Goal: Transaction & Acquisition: Book appointment/travel/reservation

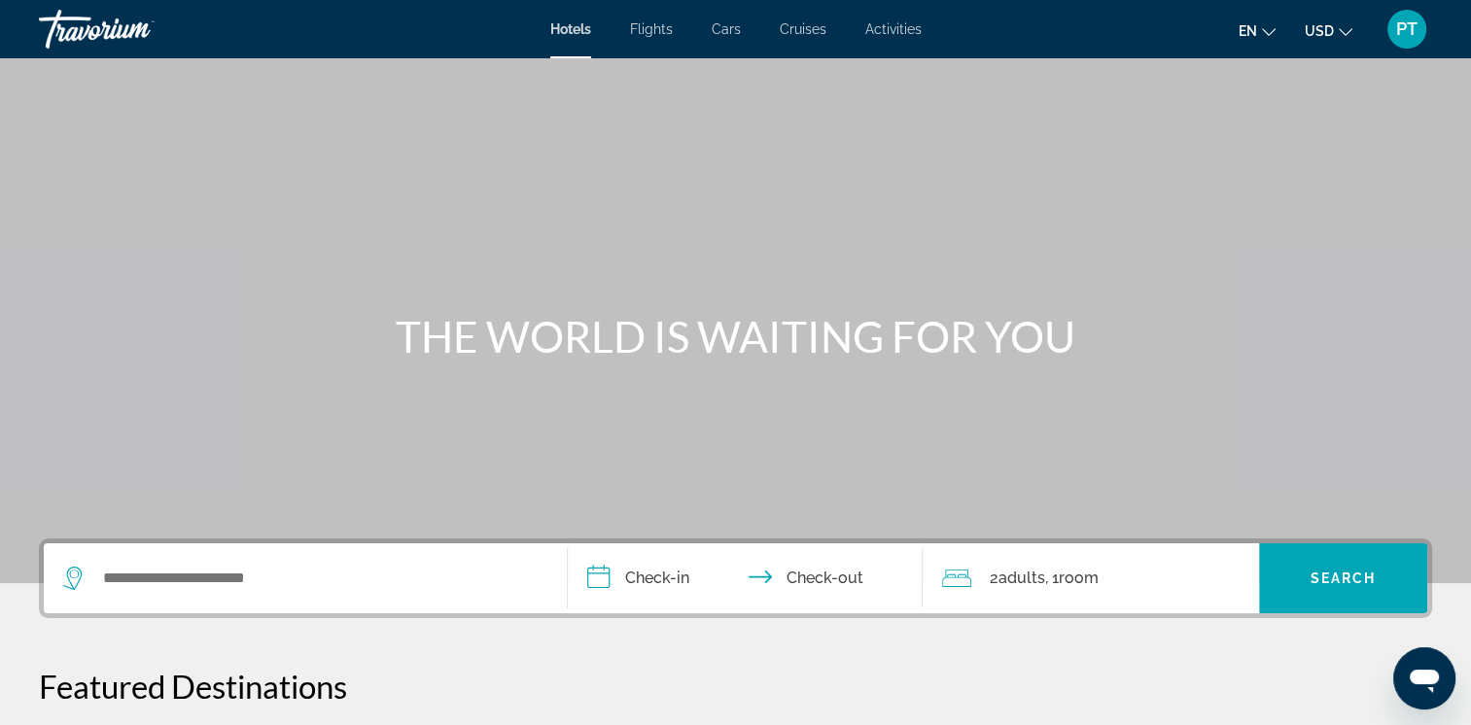
click at [1322, 32] on span "USD" at bounding box center [1318, 31] width 29 height 16
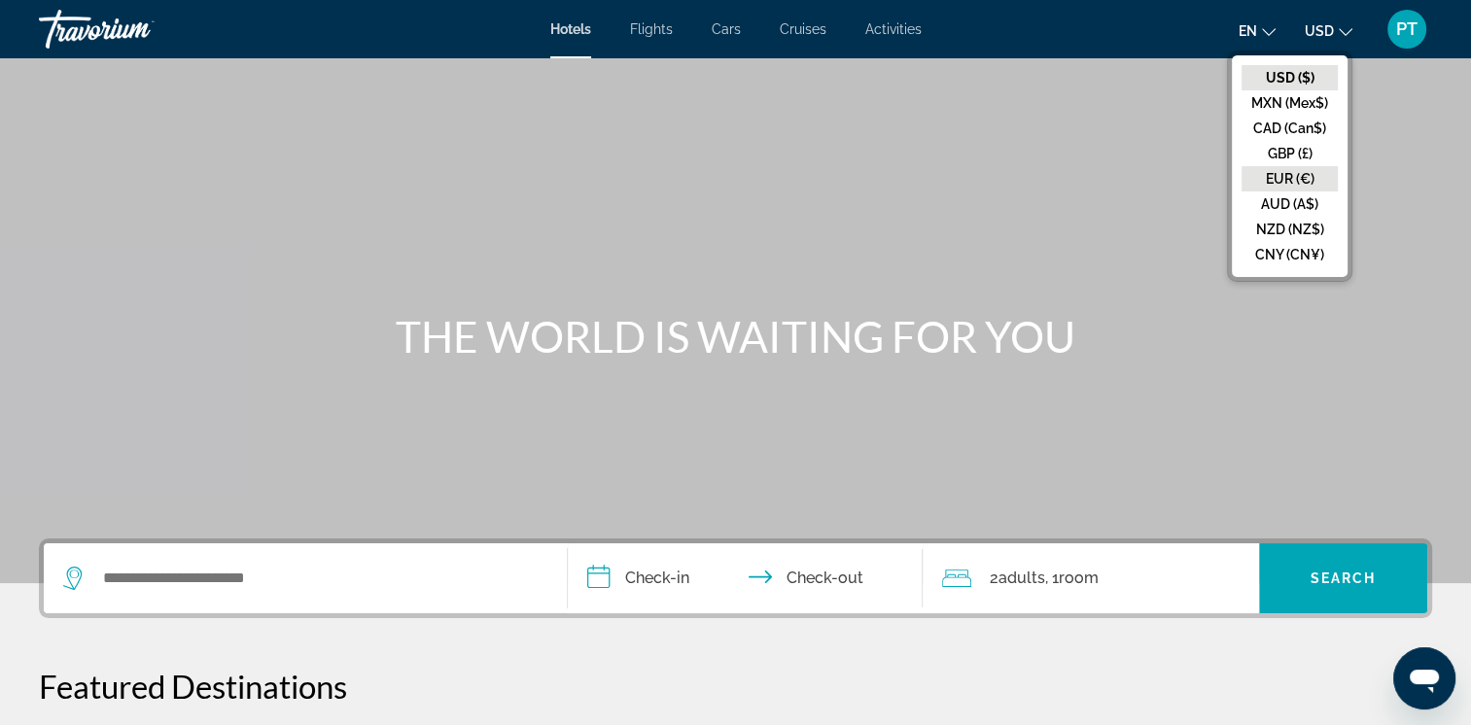
click at [1300, 176] on button "EUR (€)" at bounding box center [1289, 178] width 96 height 25
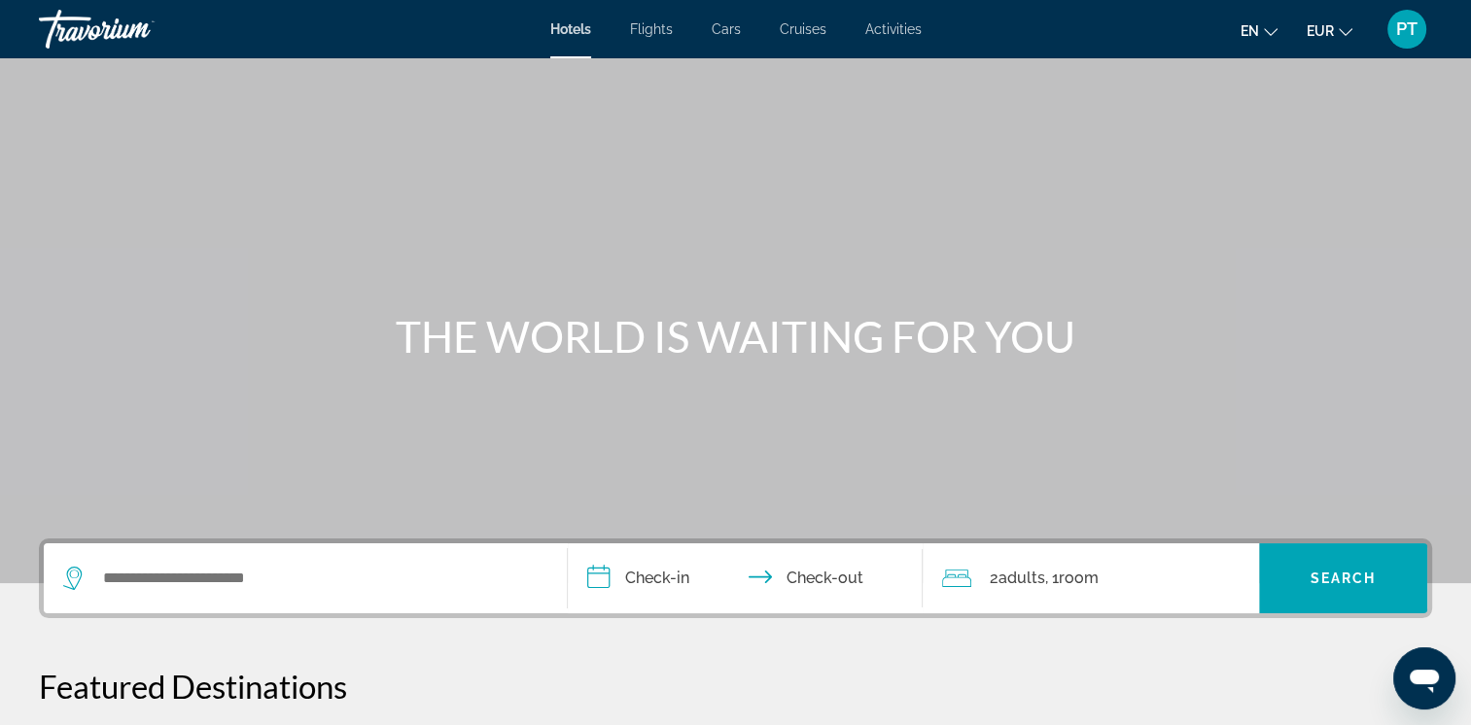
click at [155, 282] on div "Main content" at bounding box center [735, 291] width 1471 height 583
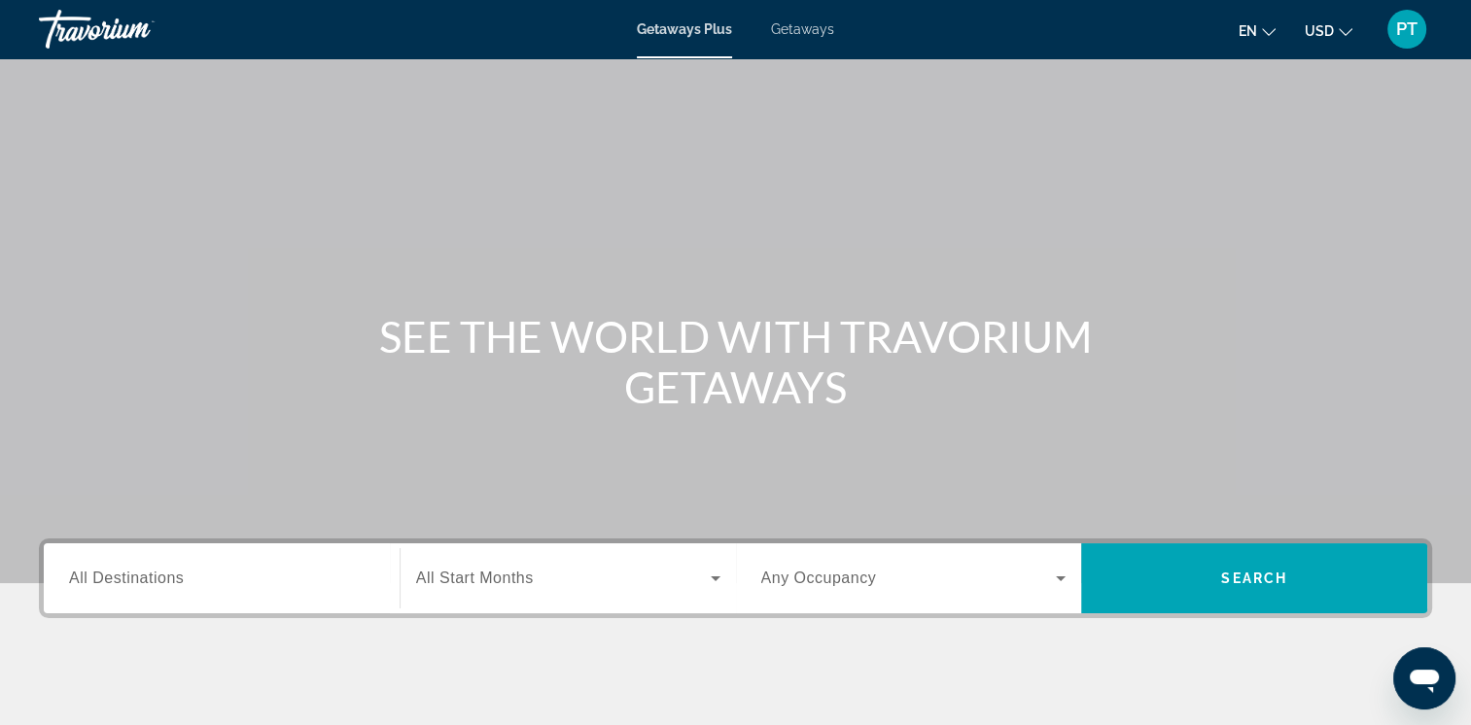
scroll to position [325, 0]
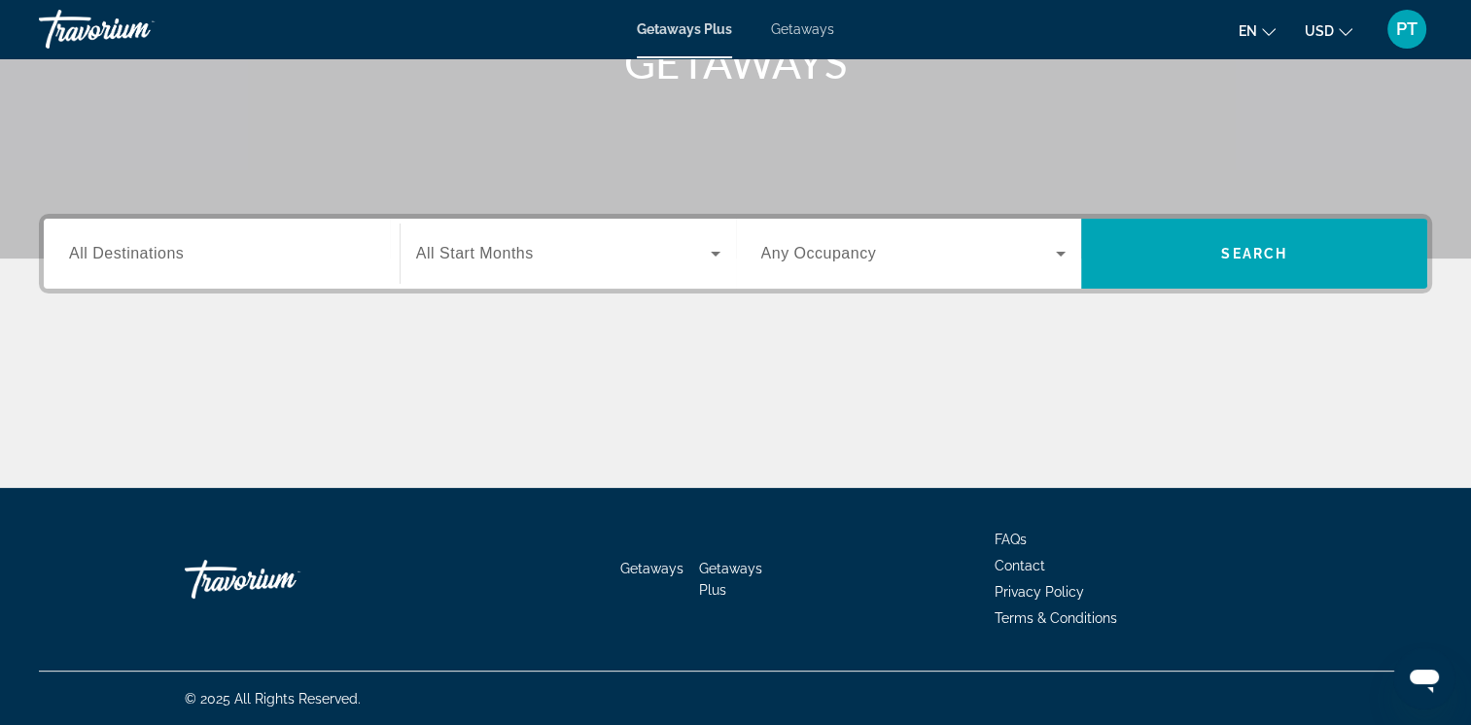
click at [814, 30] on span "Getaways" at bounding box center [802, 29] width 63 height 16
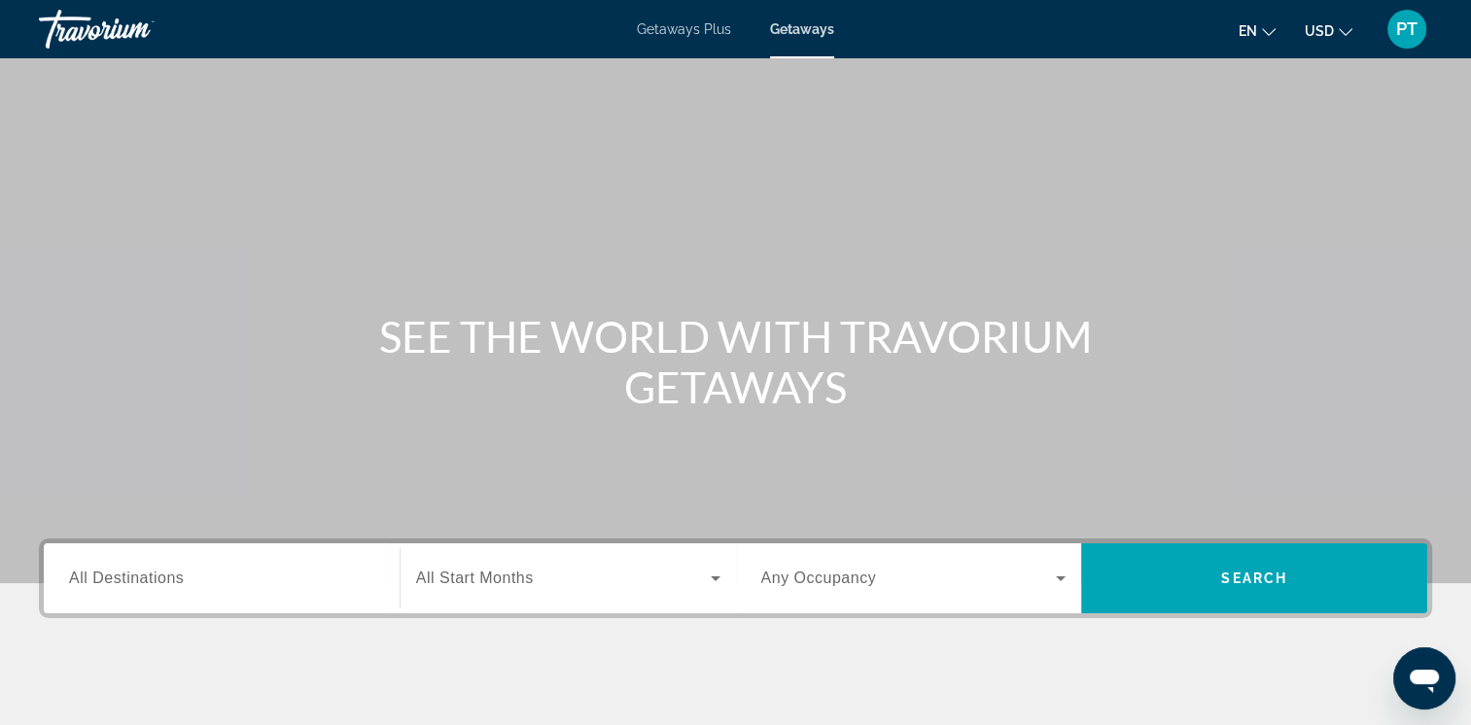
scroll to position [325, 0]
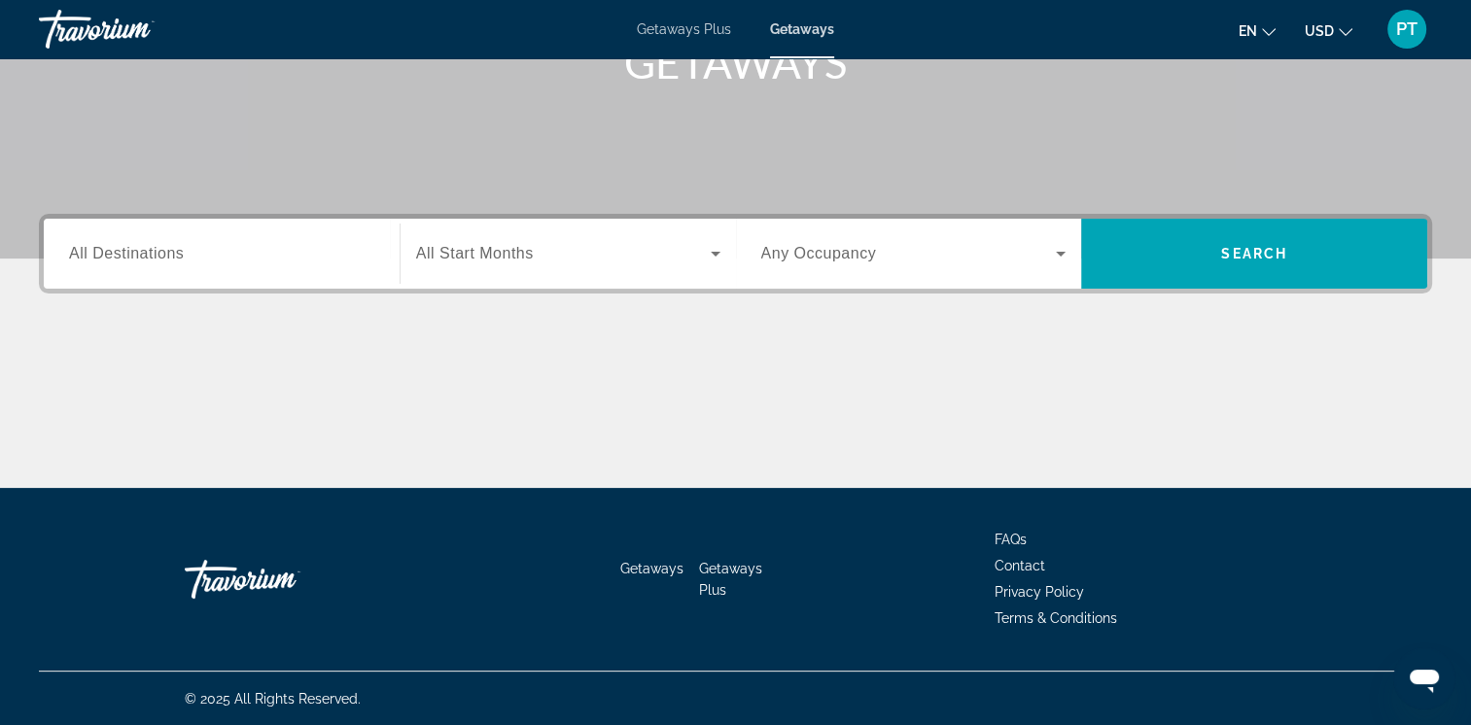
click at [521, 251] on span "All Start Months" at bounding box center [475, 253] width 118 height 17
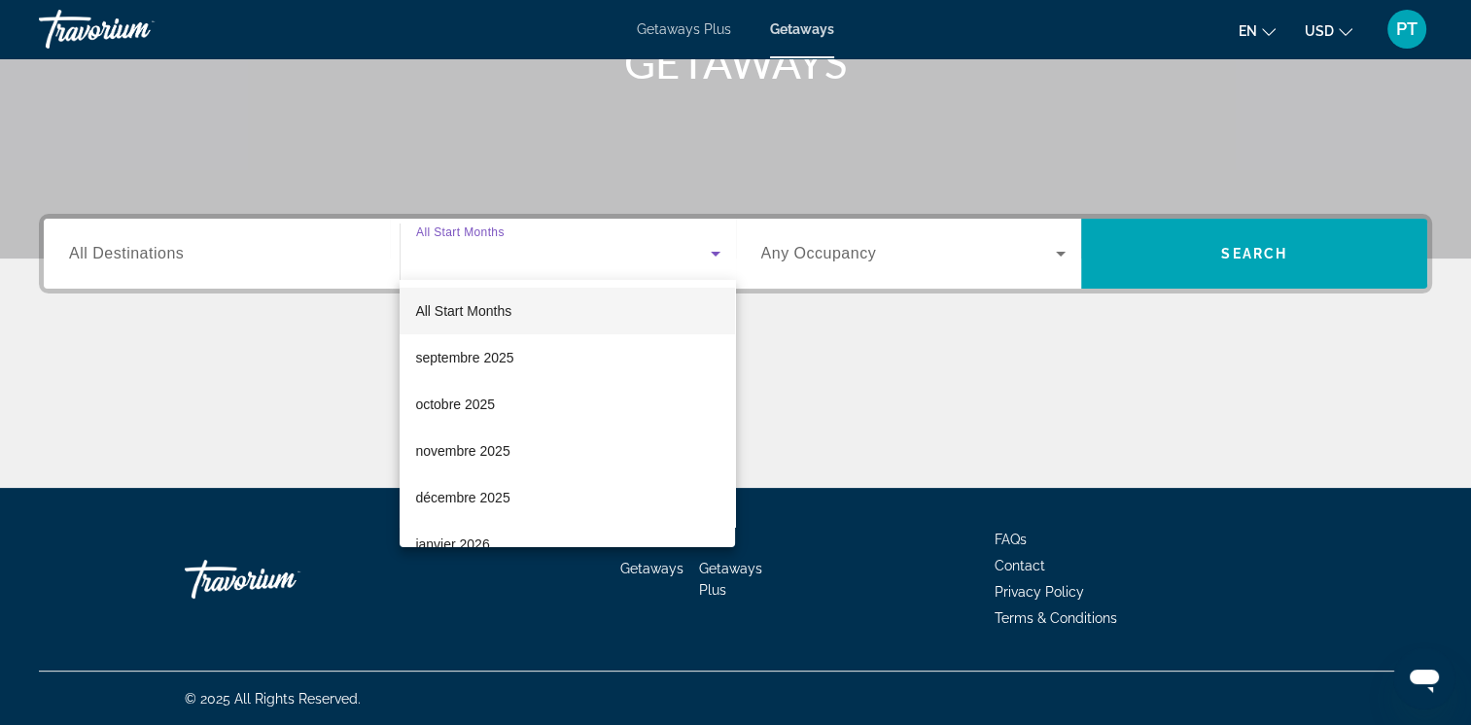
click at [521, 251] on div at bounding box center [735, 362] width 1471 height 725
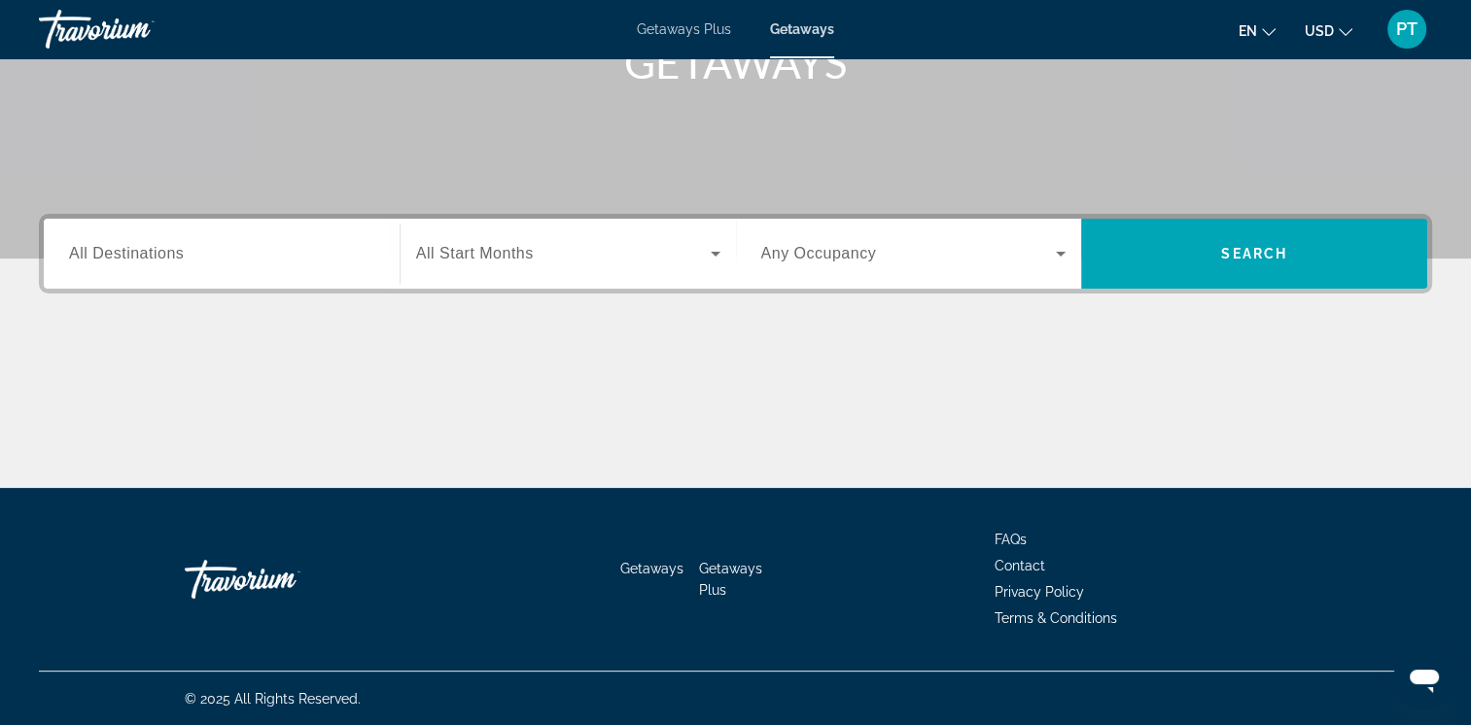
click at [521, 251] on span "All Start Months" at bounding box center [475, 253] width 118 height 17
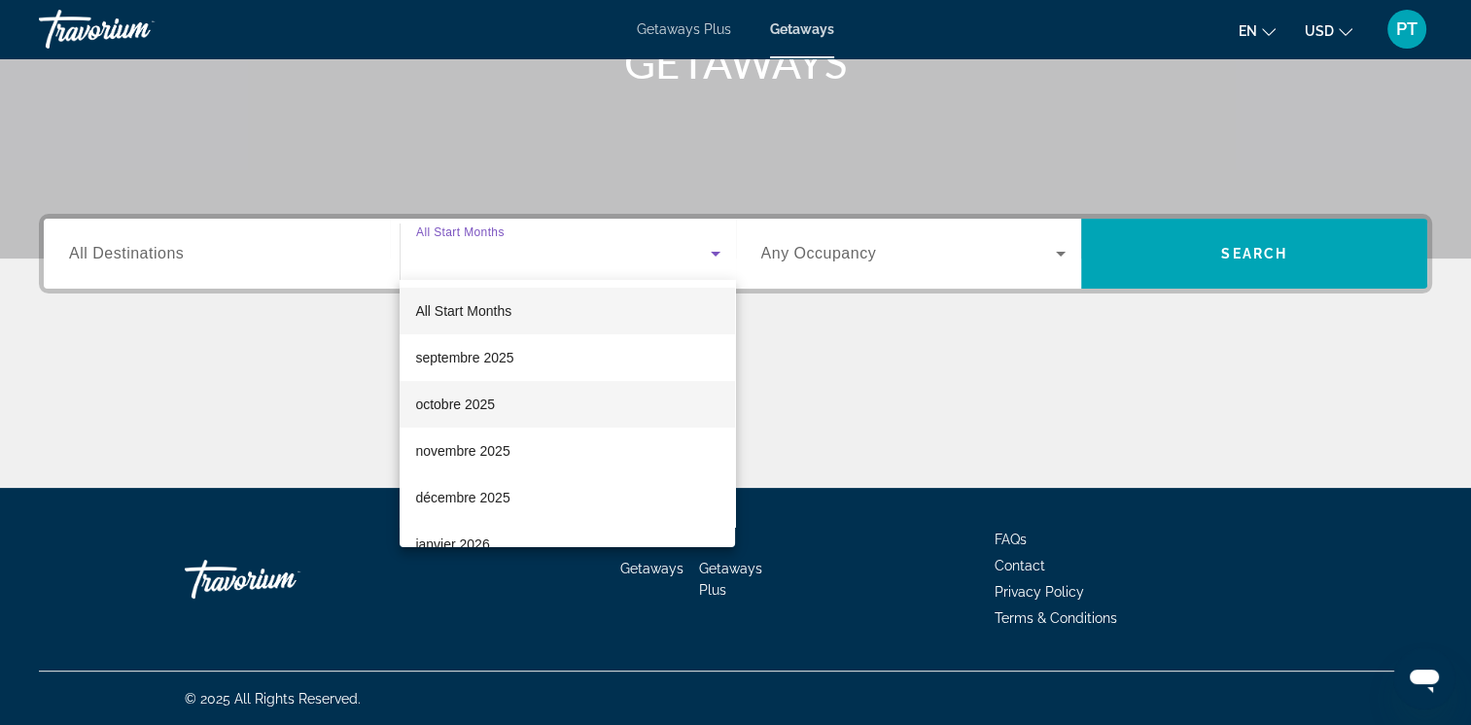
click at [548, 395] on mat-option "octobre 2025" at bounding box center [566, 404] width 335 height 47
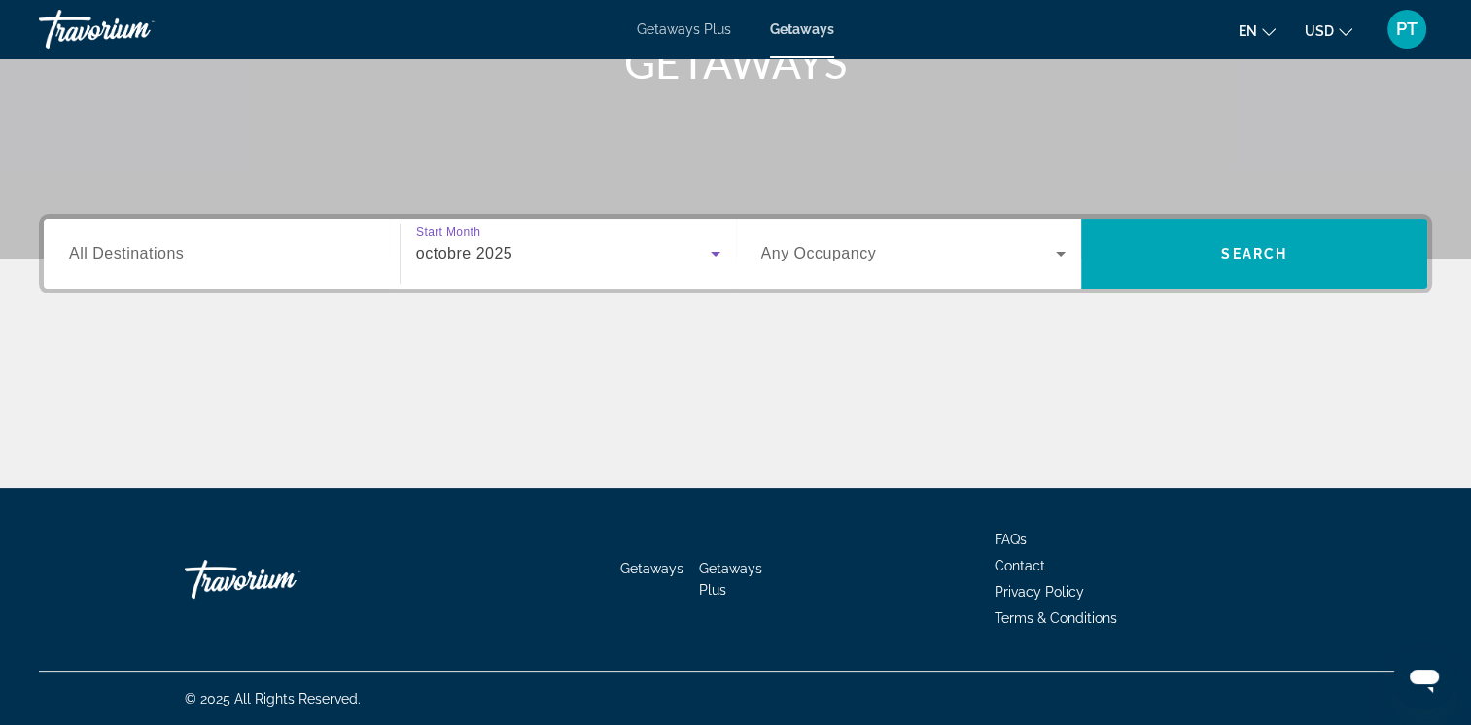
click at [868, 265] on div "Search widget" at bounding box center [913, 253] width 305 height 54
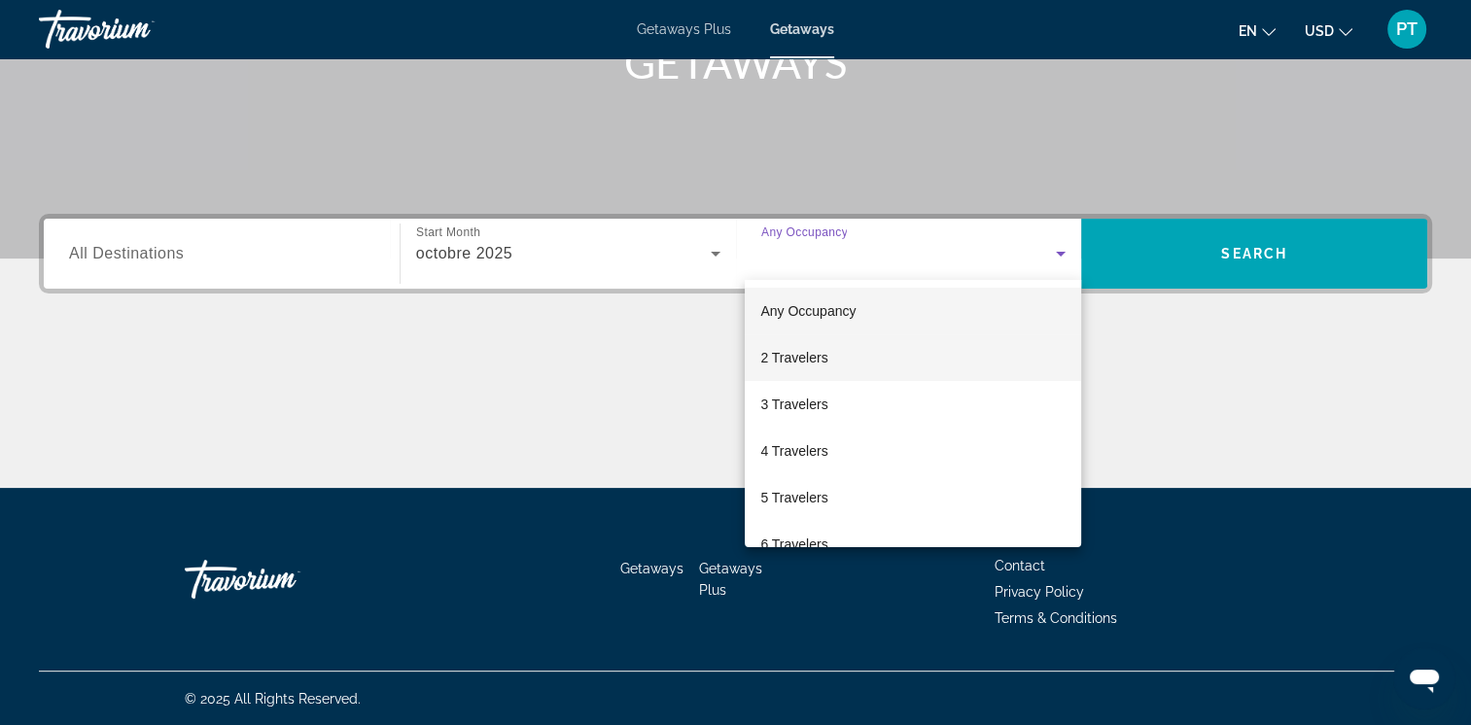
click at [797, 364] on span "2 Travelers" at bounding box center [793, 357] width 67 height 23
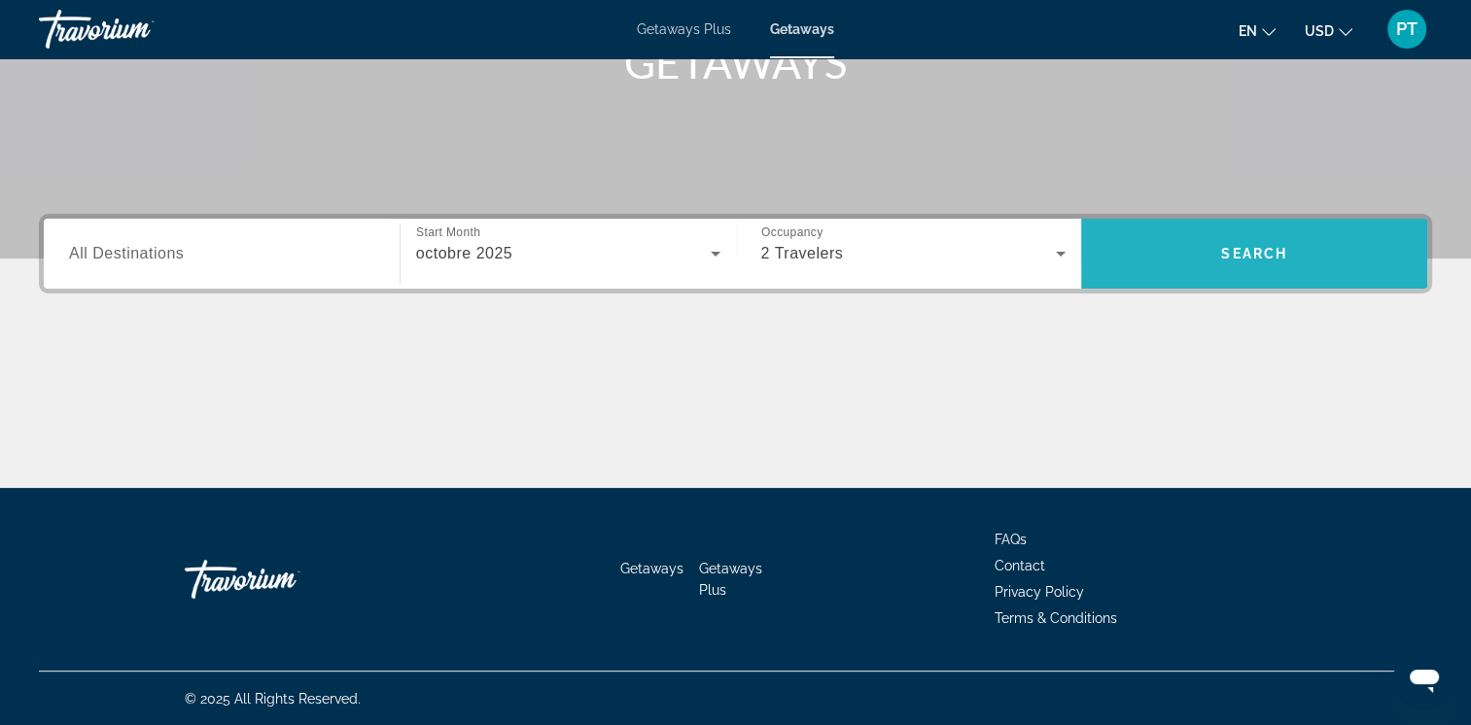
click at [1177, 257] on span "Search widget" at bounding box center [1254, 253] width 346 height 47
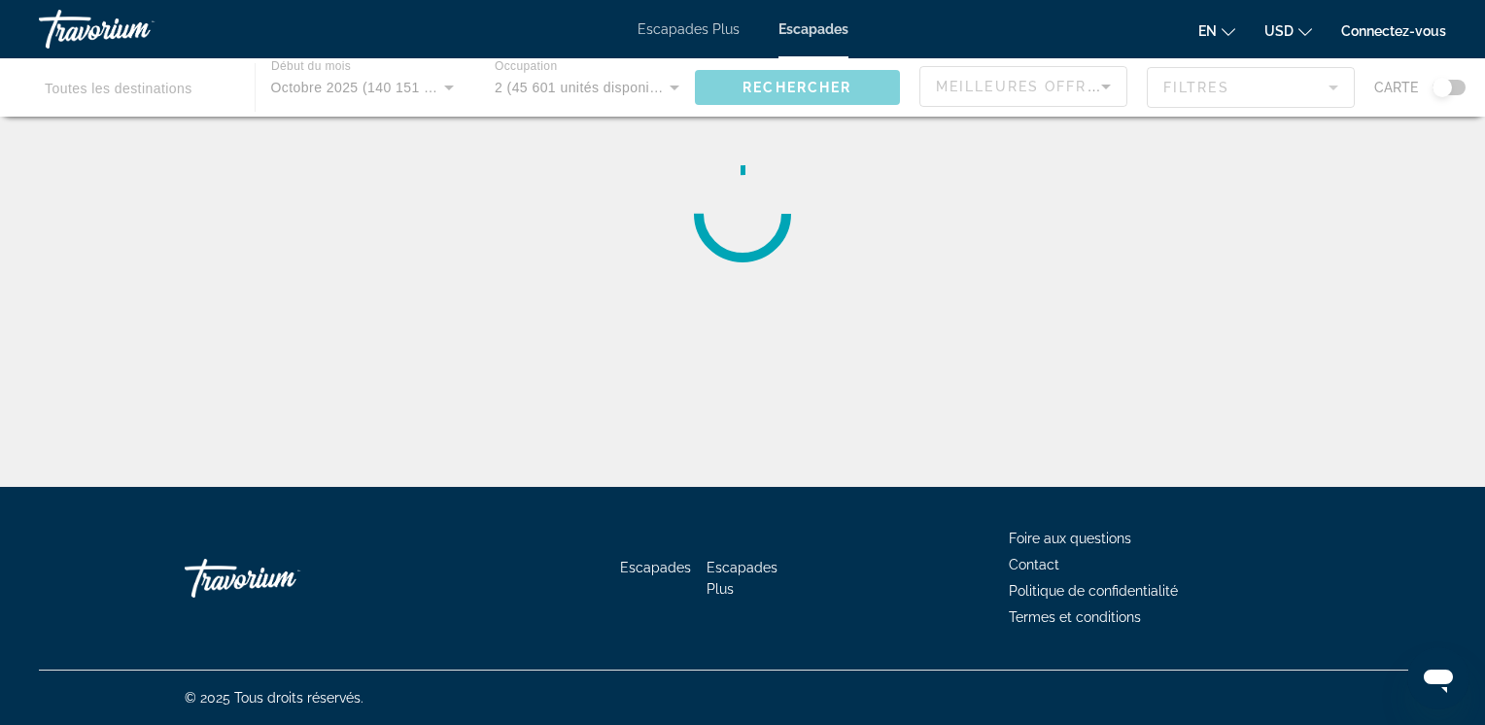
click at [1084, 261] on div "Contenu principal" at bounding box center [742, 214] width 1407 height 156
click at [798, 31] on span "Escapades" at bounding box center [814, 29] width 70 height 16
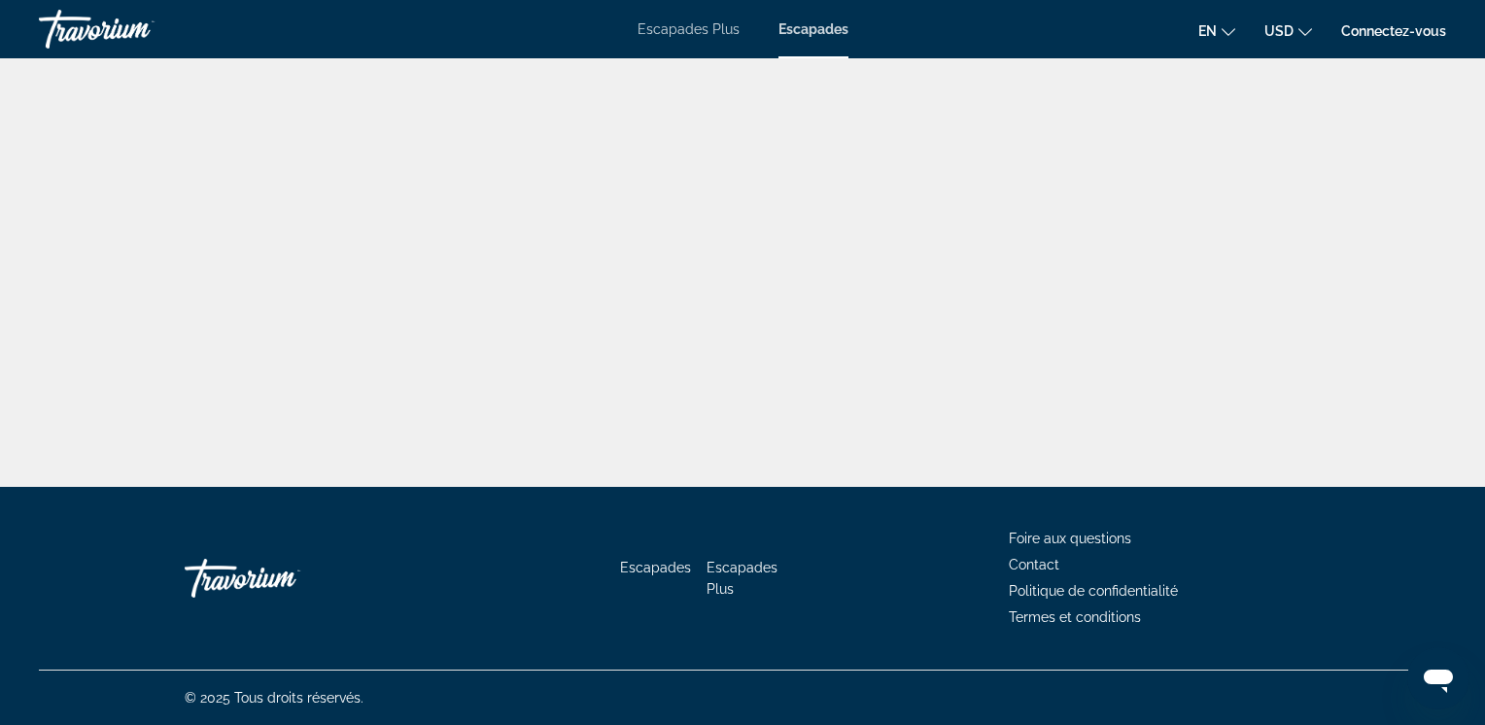
click at [799, 34] on span "Escapades" at bounding box center [814, 29] width 70 height 16
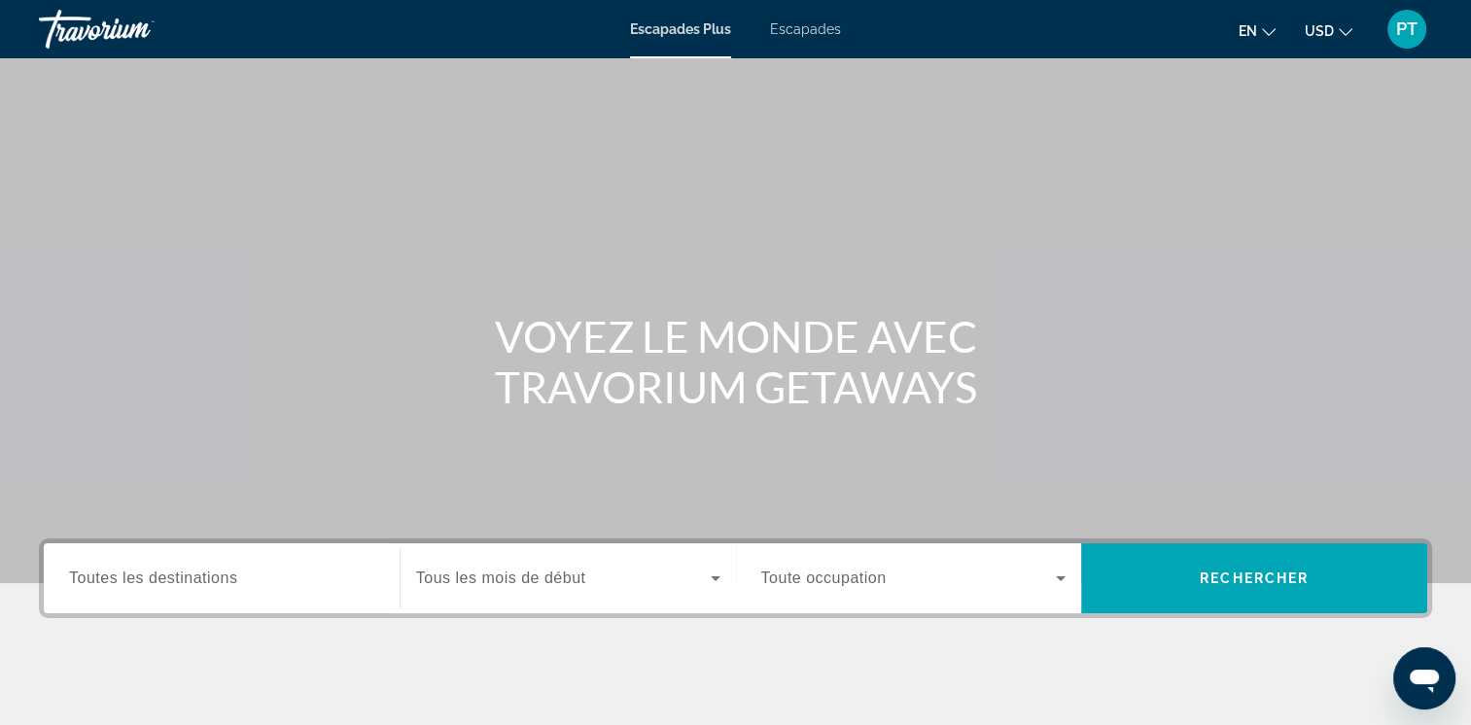
click at [217, 591] on div "Widget de recherche" at bounding box center [221, 578] width 305 height 55
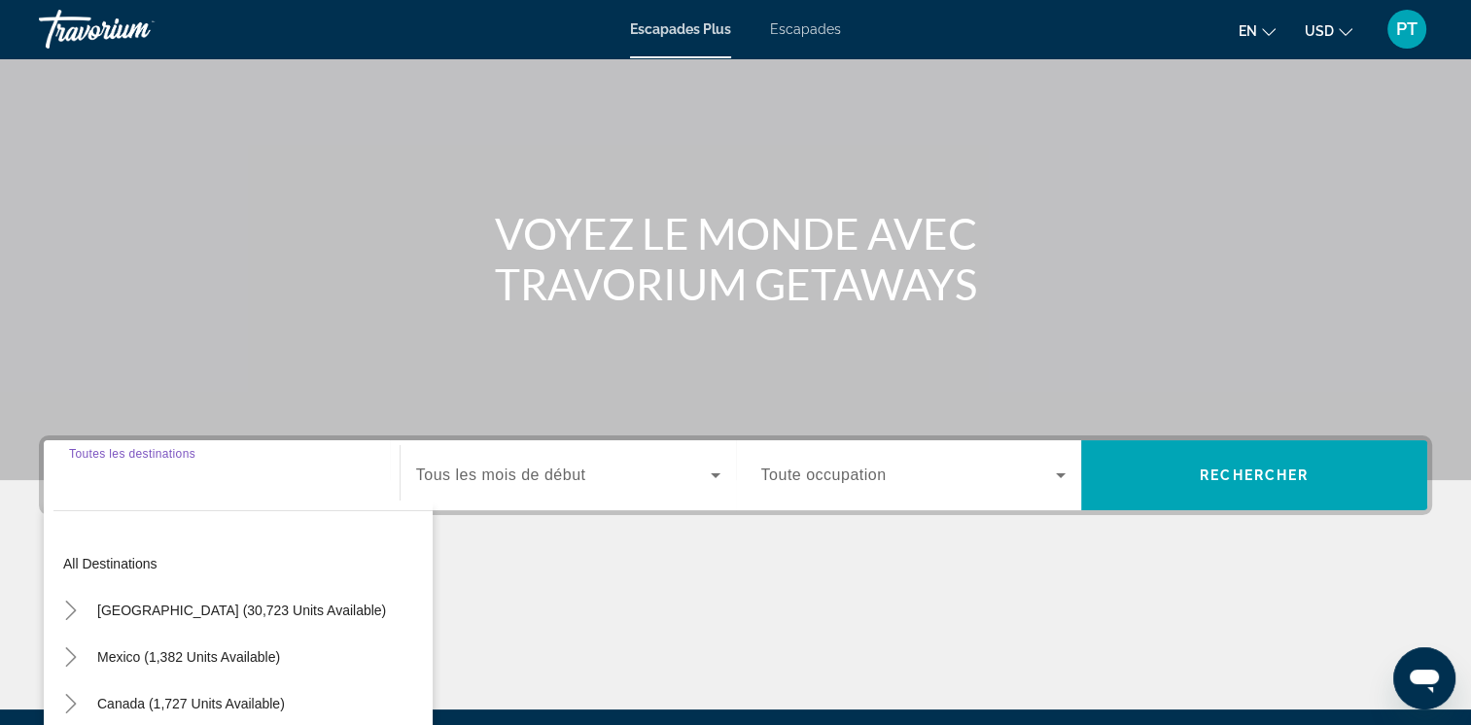
scroll to position [325, 0]
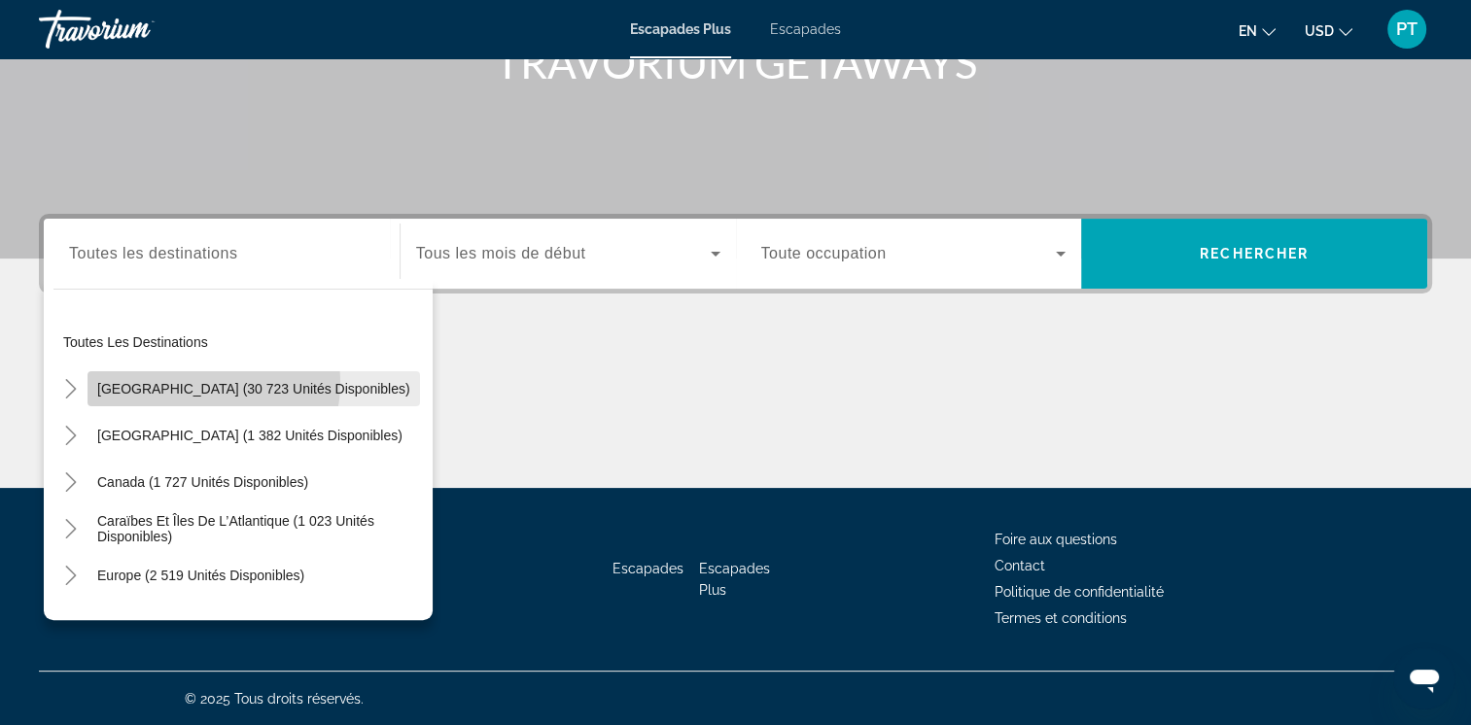
click at [167, 381] on span "États-Unis (30 723 unités disponibles)" at bounding box center [253, 389] width 313 height 16
type input "**********"
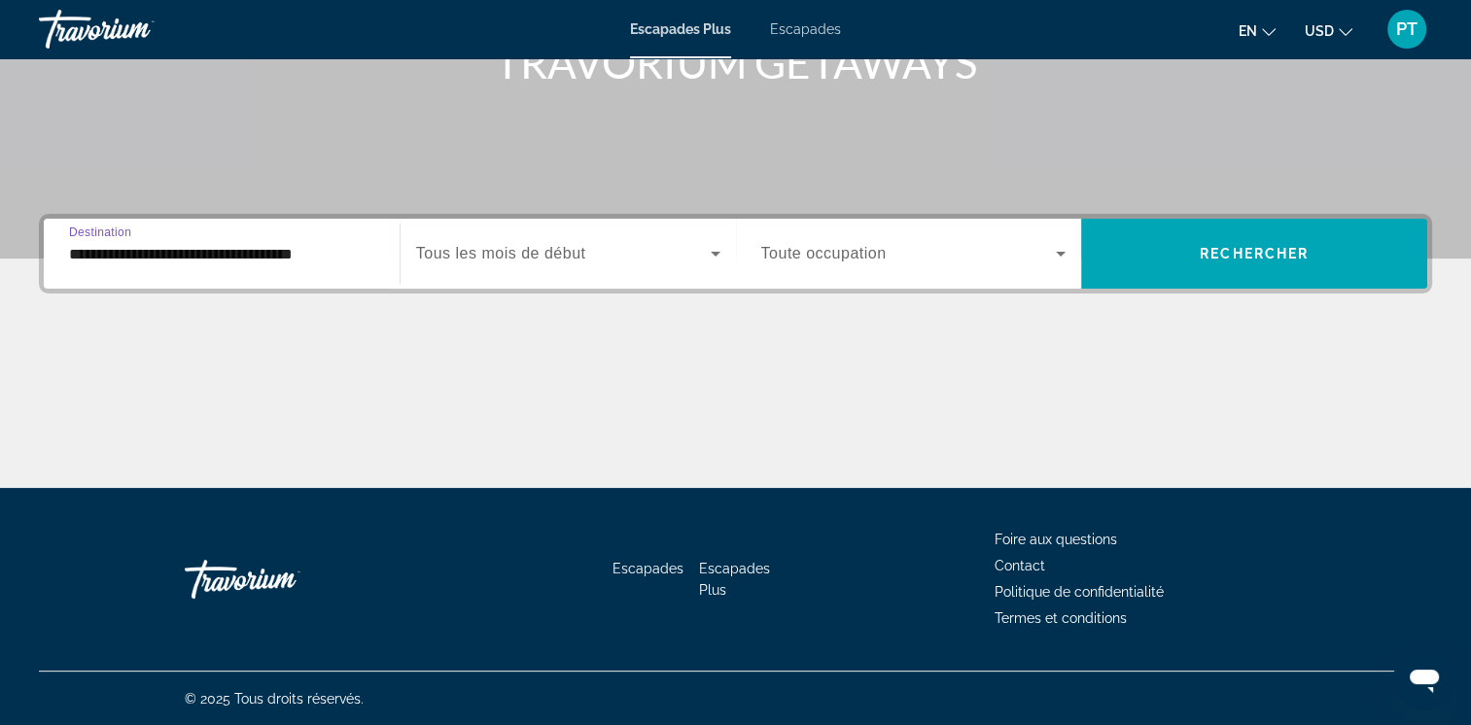
click at [539, 247] on span "Tous les mois de début" at bounding box center [501, 253] width 170 height 17
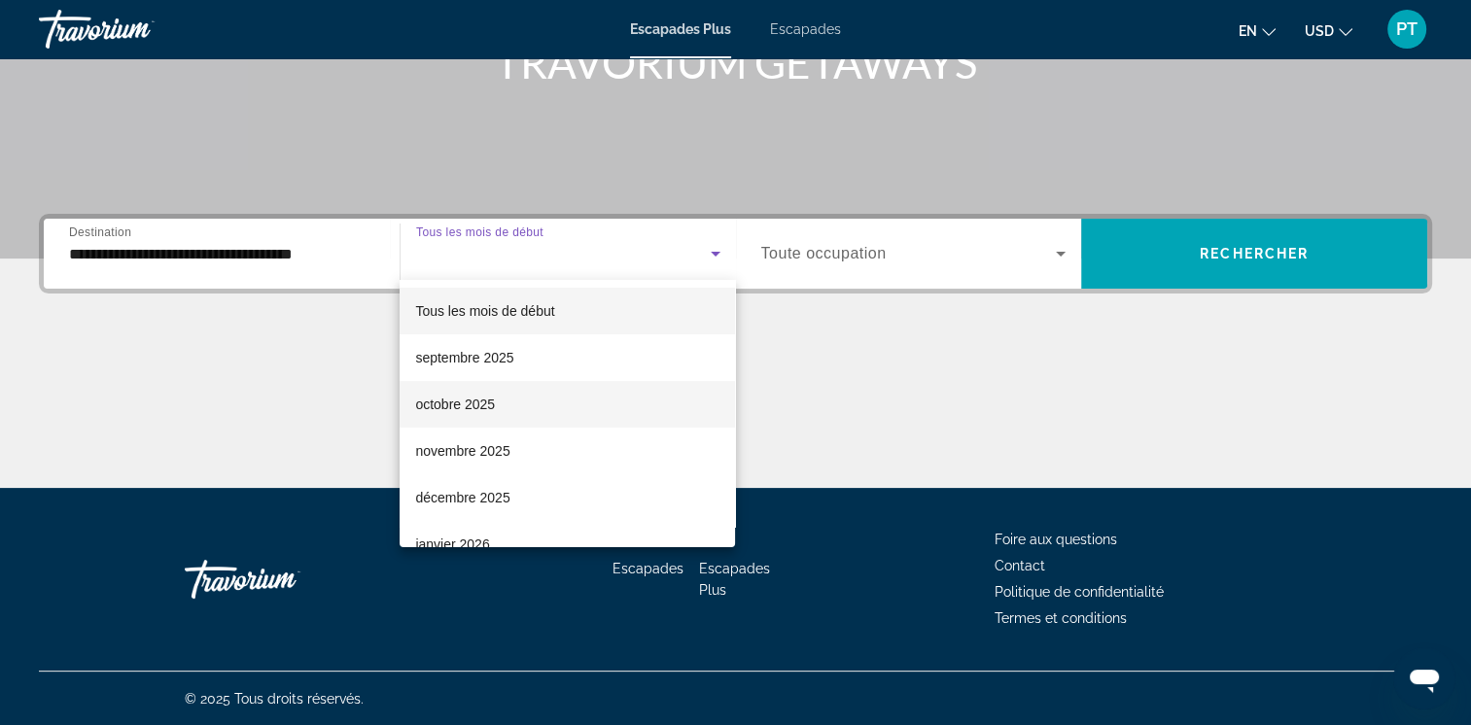
click at [540, 397] on mat-option "octobre 2025" at bounding box center [566, 404] width 335 height 47
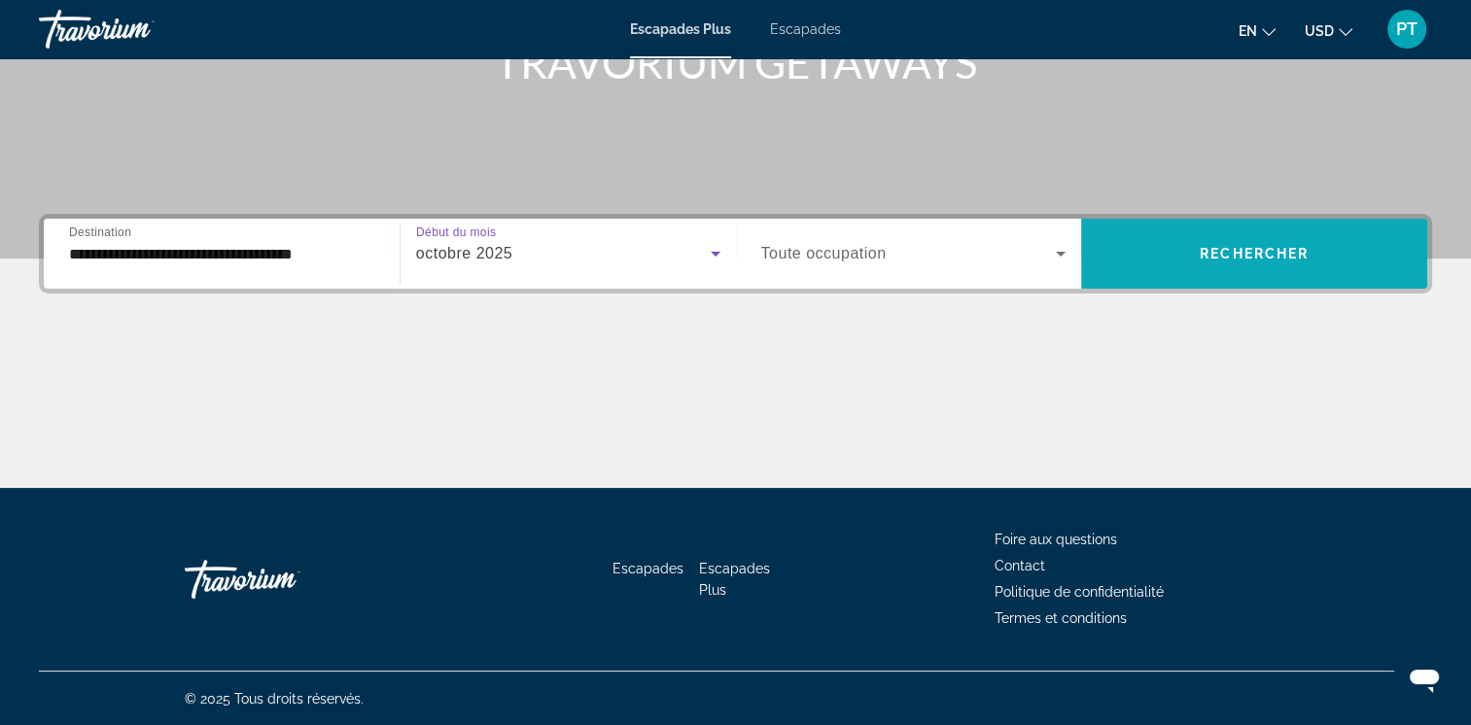
click at [1245, 231] on span "Widget de recherche" at bounding box center [1254, 253] width 346 height 47
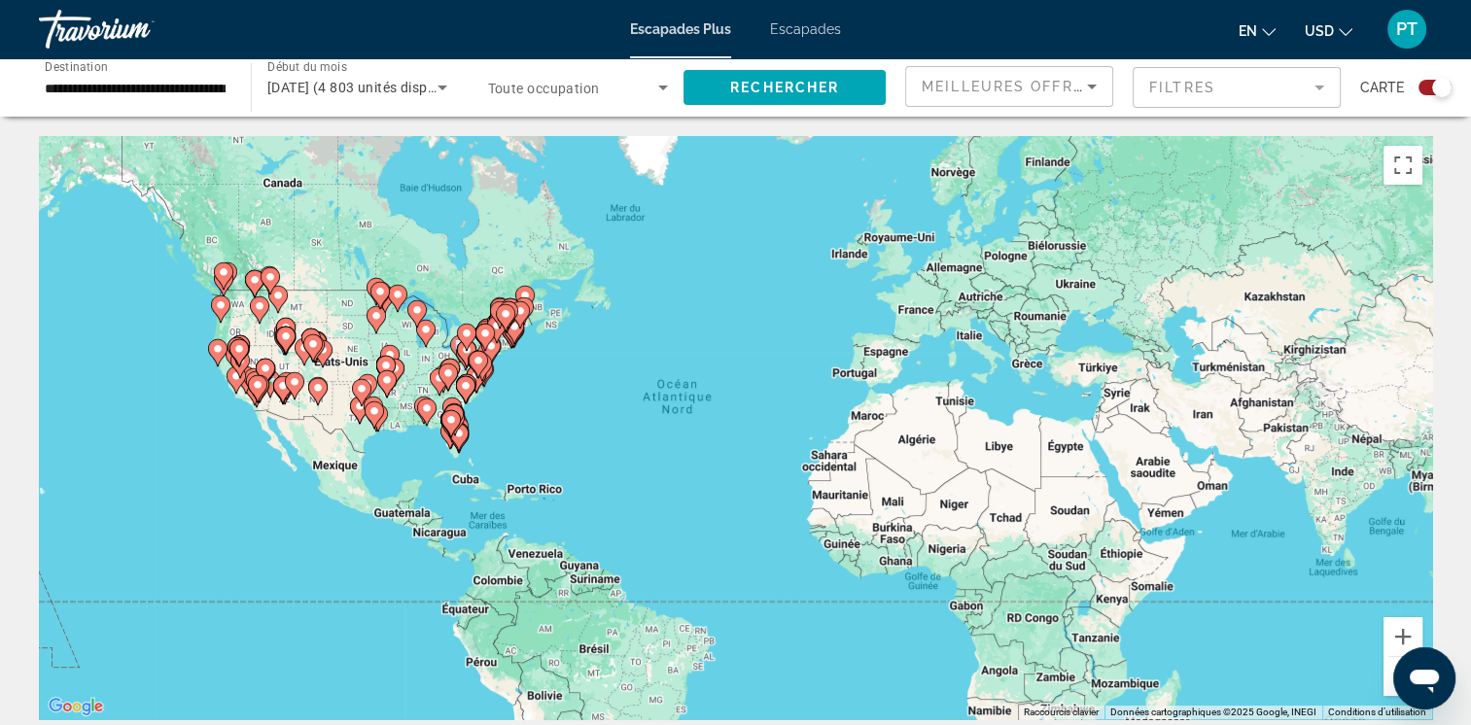
click at [124, 91] on input "**********" at bounding box center [135, 88] width 181 height 23
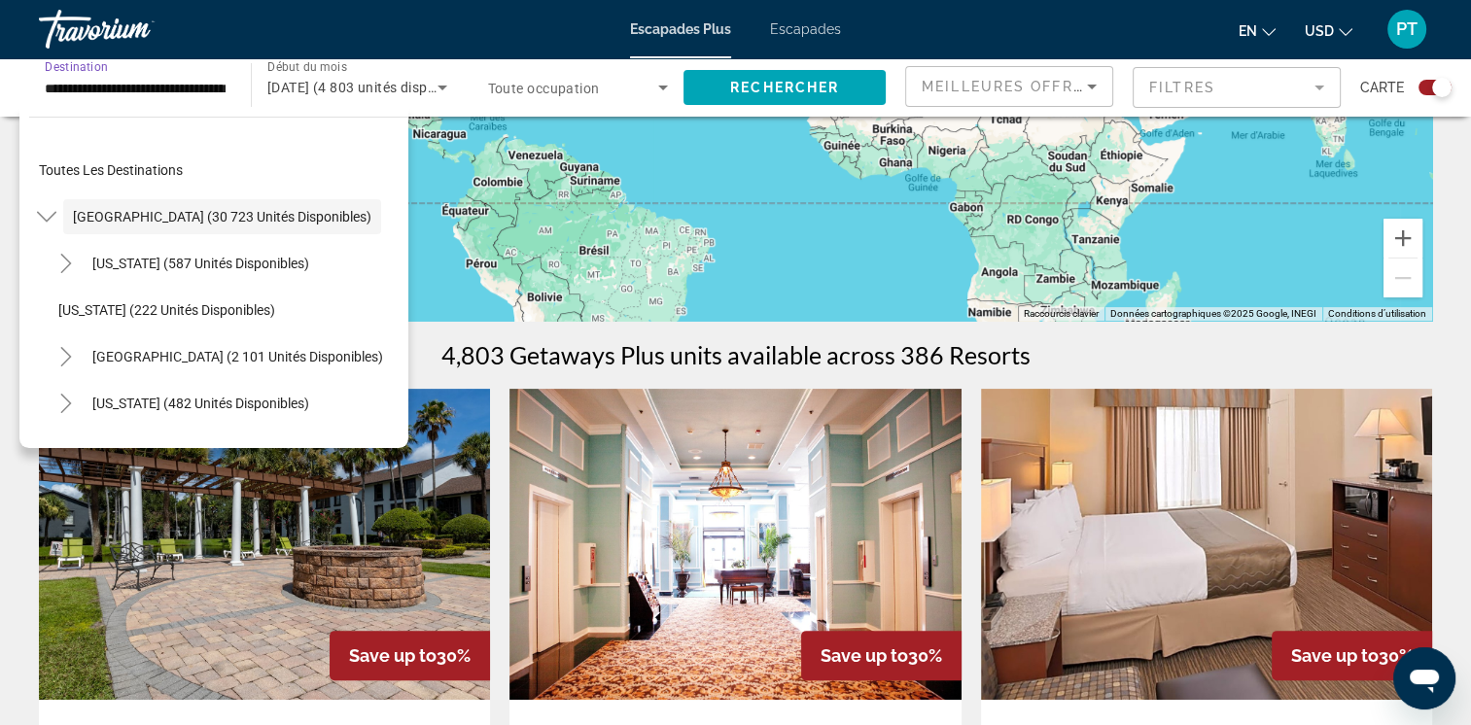
scroll to position [408, 0]
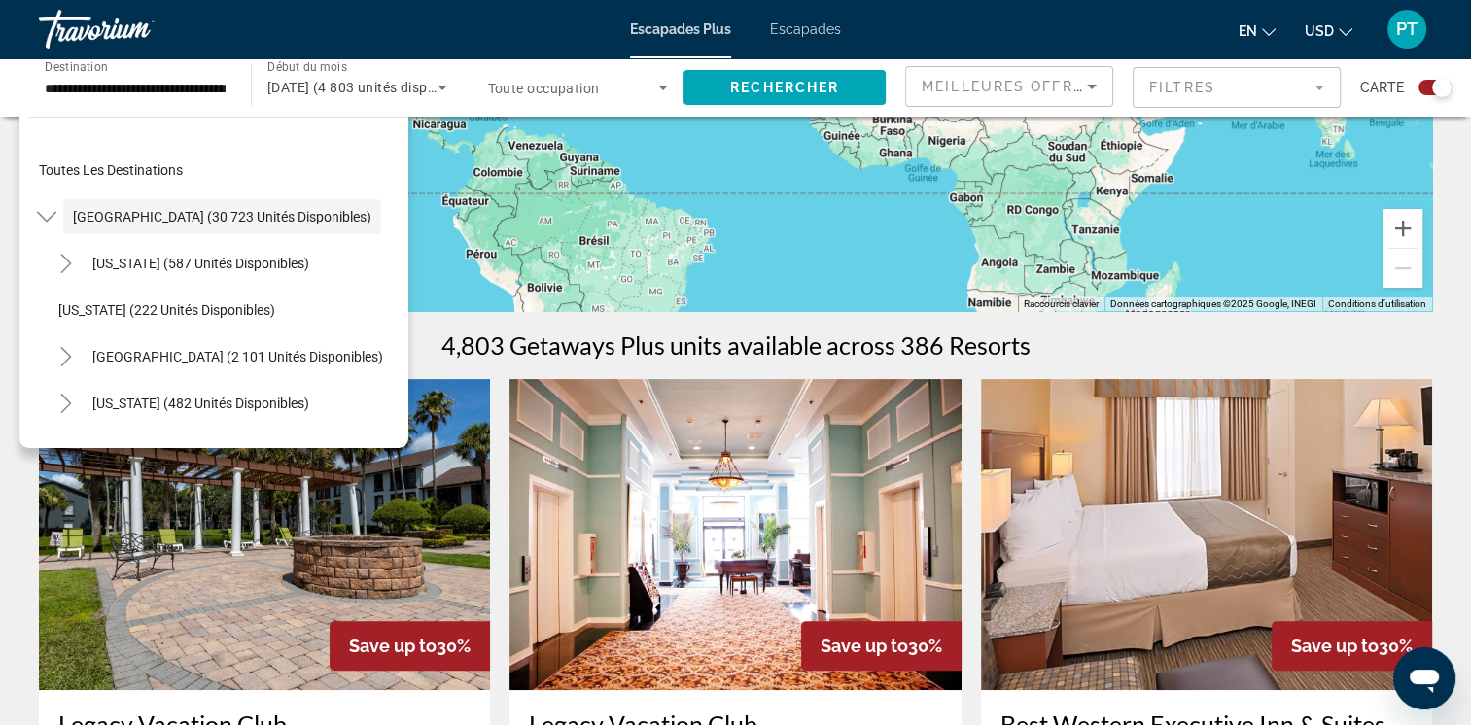
click at [432, 351] on div "4,803 Getaways Plus units available across 386 Resorts" at bounding box center [735, 344] width 1393 height 29
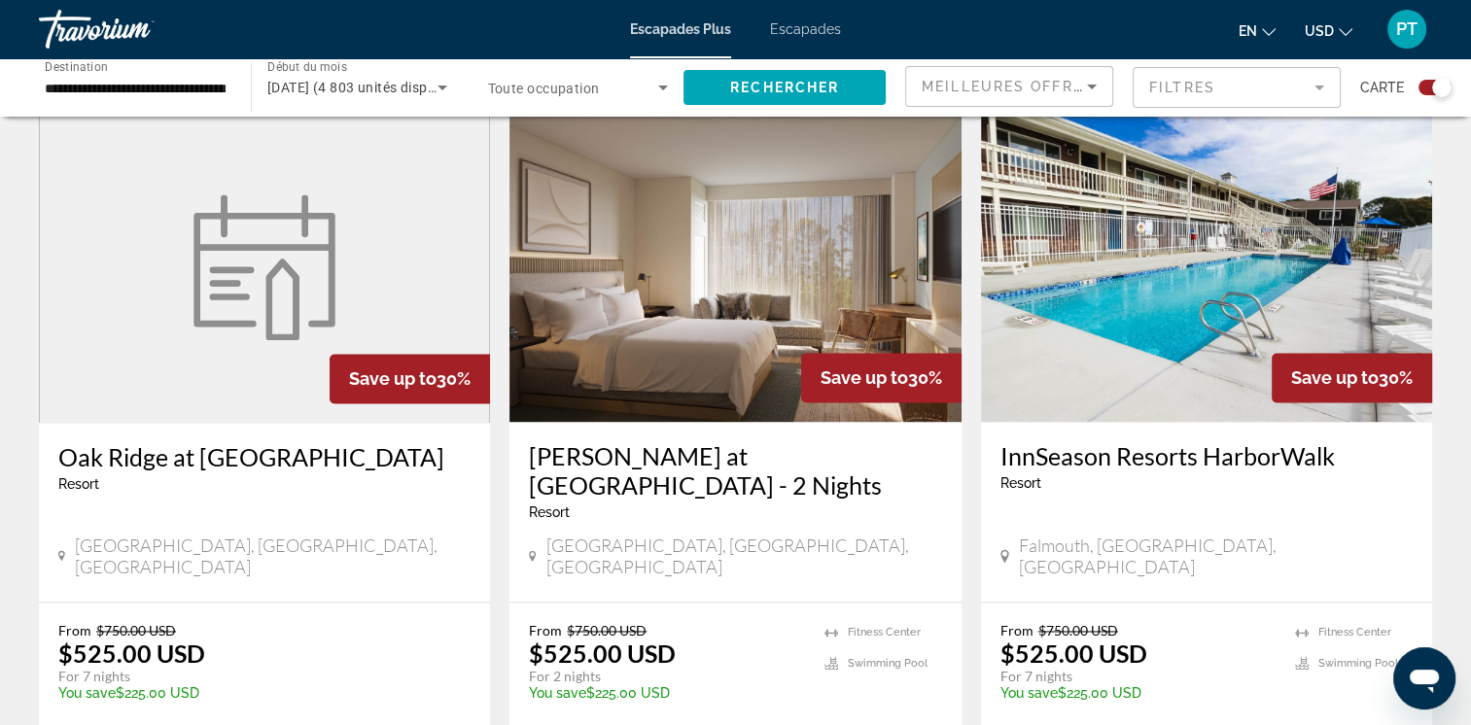
scroll to position [3107, 0]
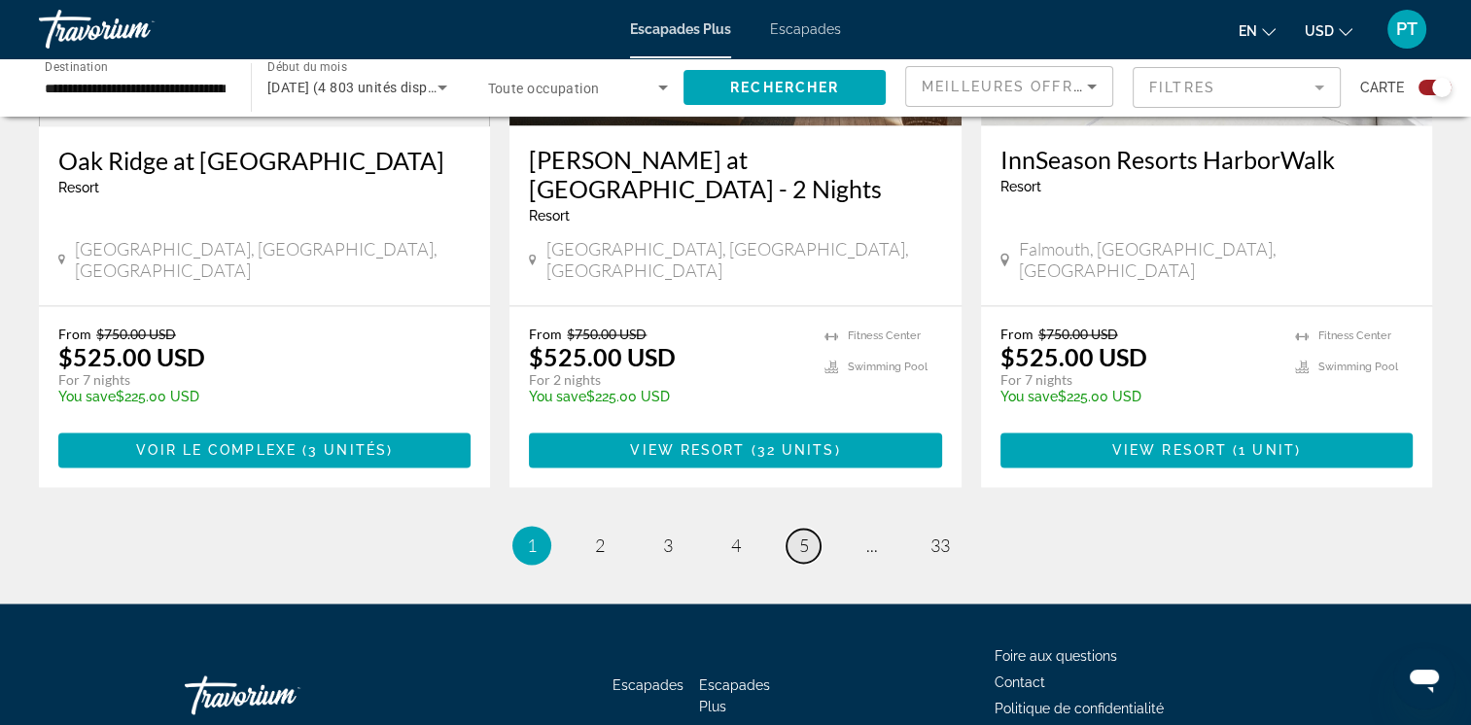
drag, startPoint x: 432, startPoint y: 351, endPoint x: 801, endPoint y: 430, distance: 377.6
click at [801, 535] on span "5" at bounding box center [804, 545] width 10 height 21
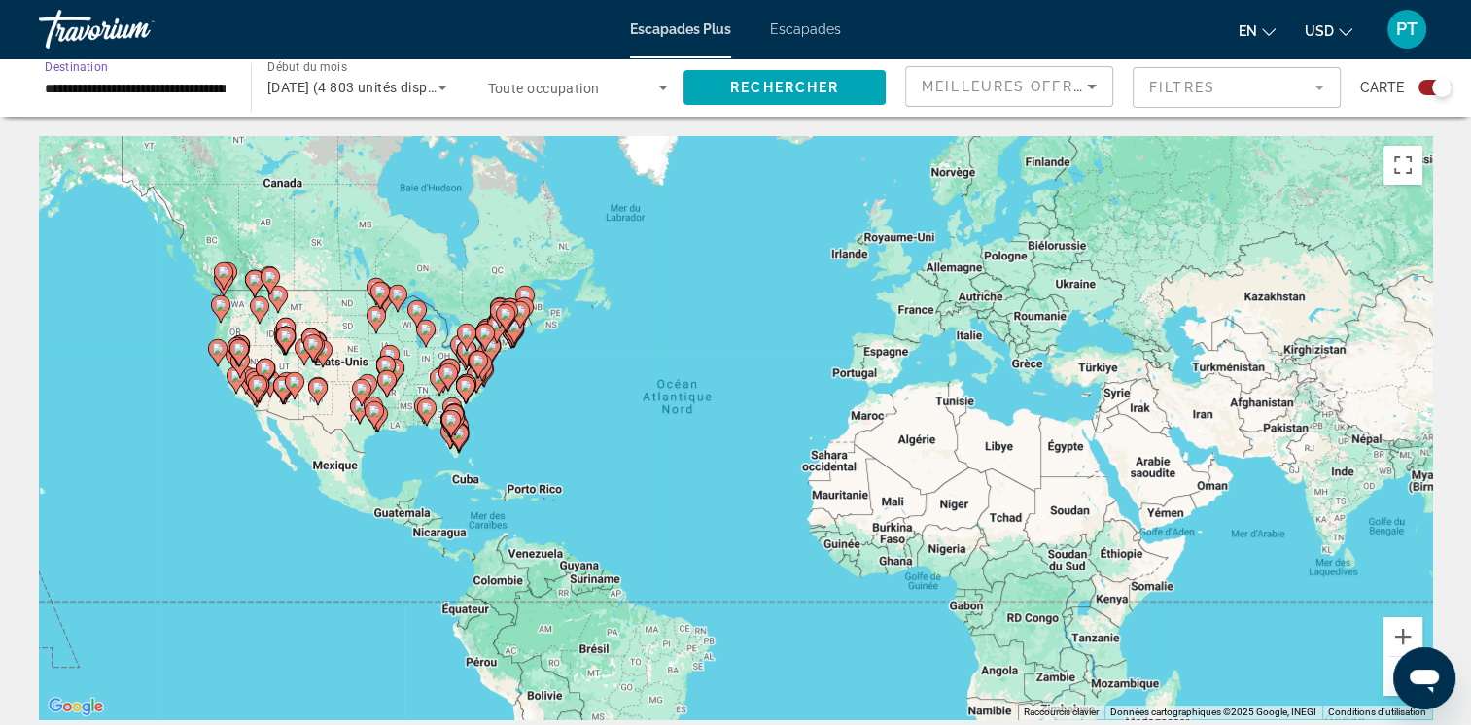
click at [191, 91] on input "**********" at bounding box center [135, 88] width 181 height 23
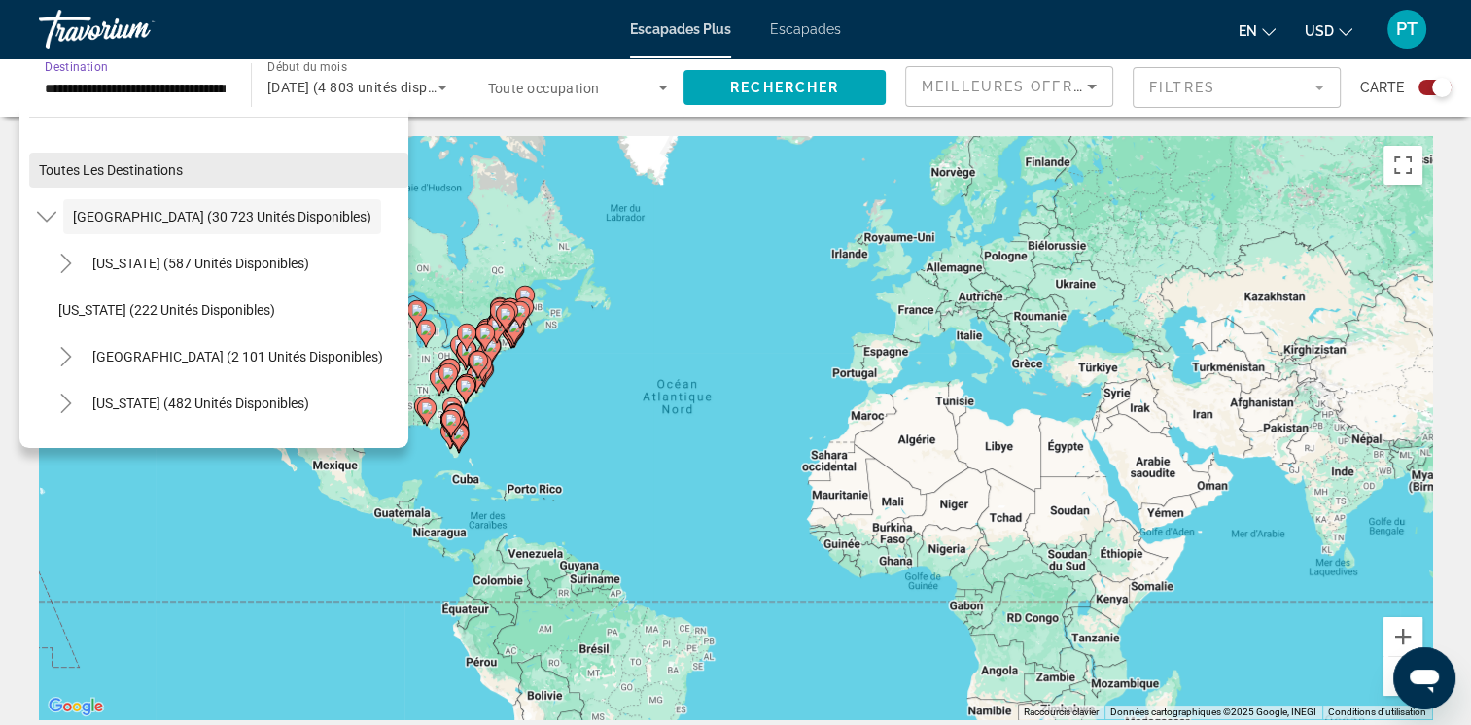
click at [86, 160] on span "Widget de recherche" at bounding box center [218, 170] width 379 height 47
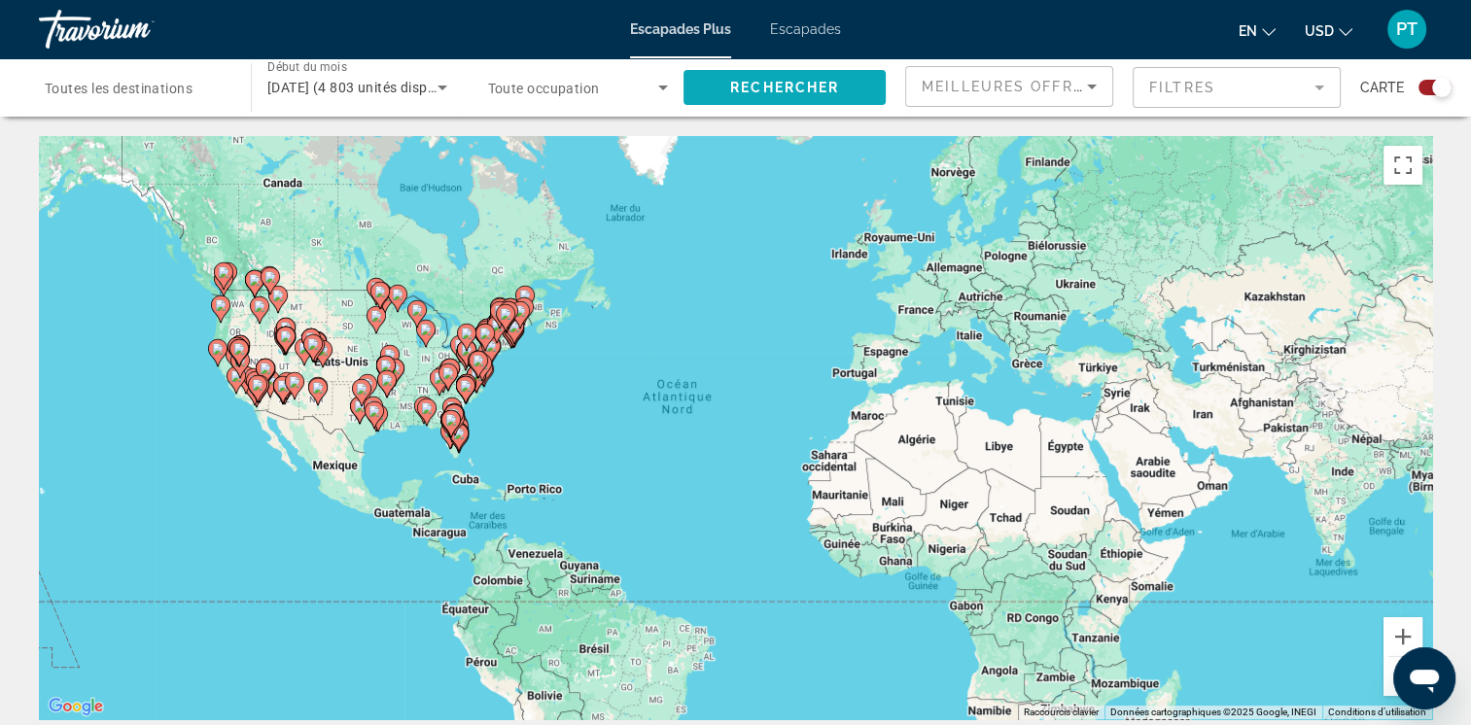
click at [770, 87] on span "Rechercher" at bounding box center [784, 88] width 109 height 16
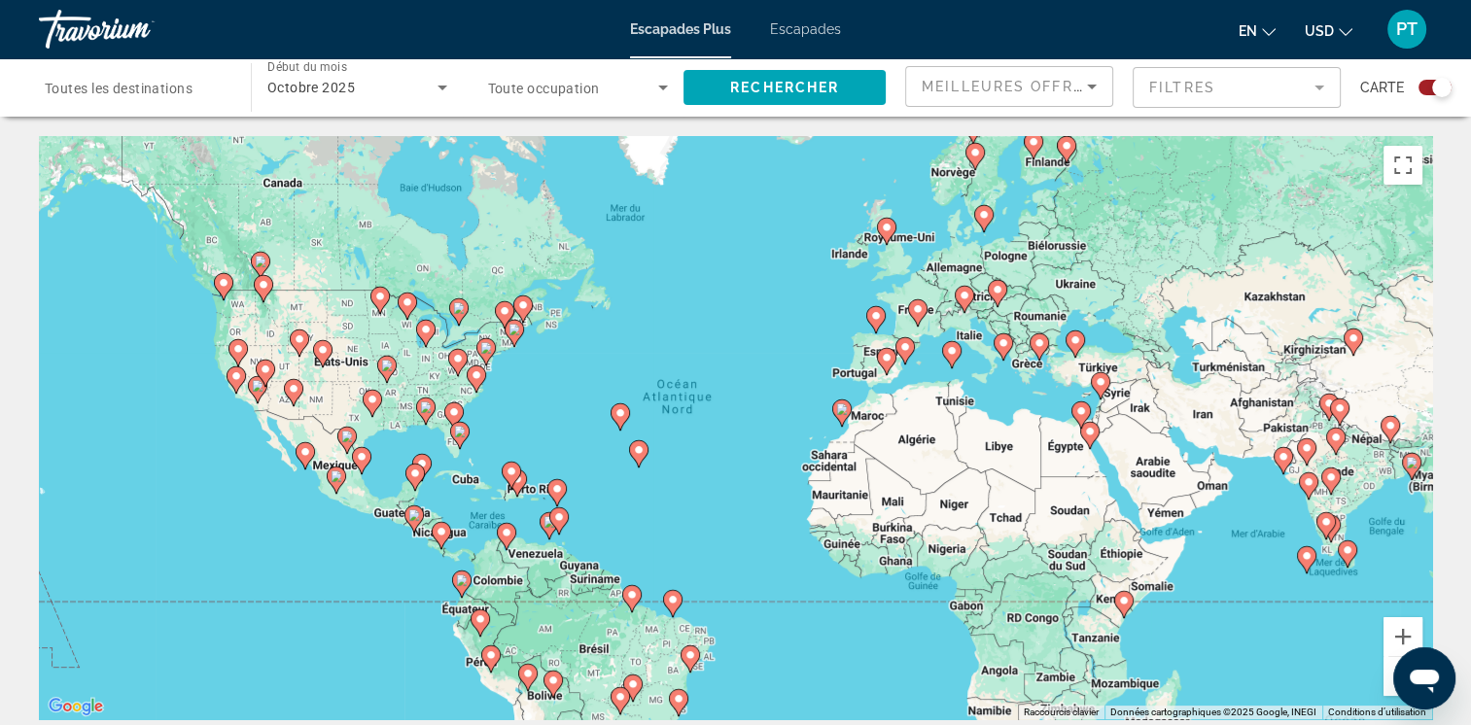
click at [883, 362] on image "Contenu principal" at bounding box center [887, 358] width 12 height 12
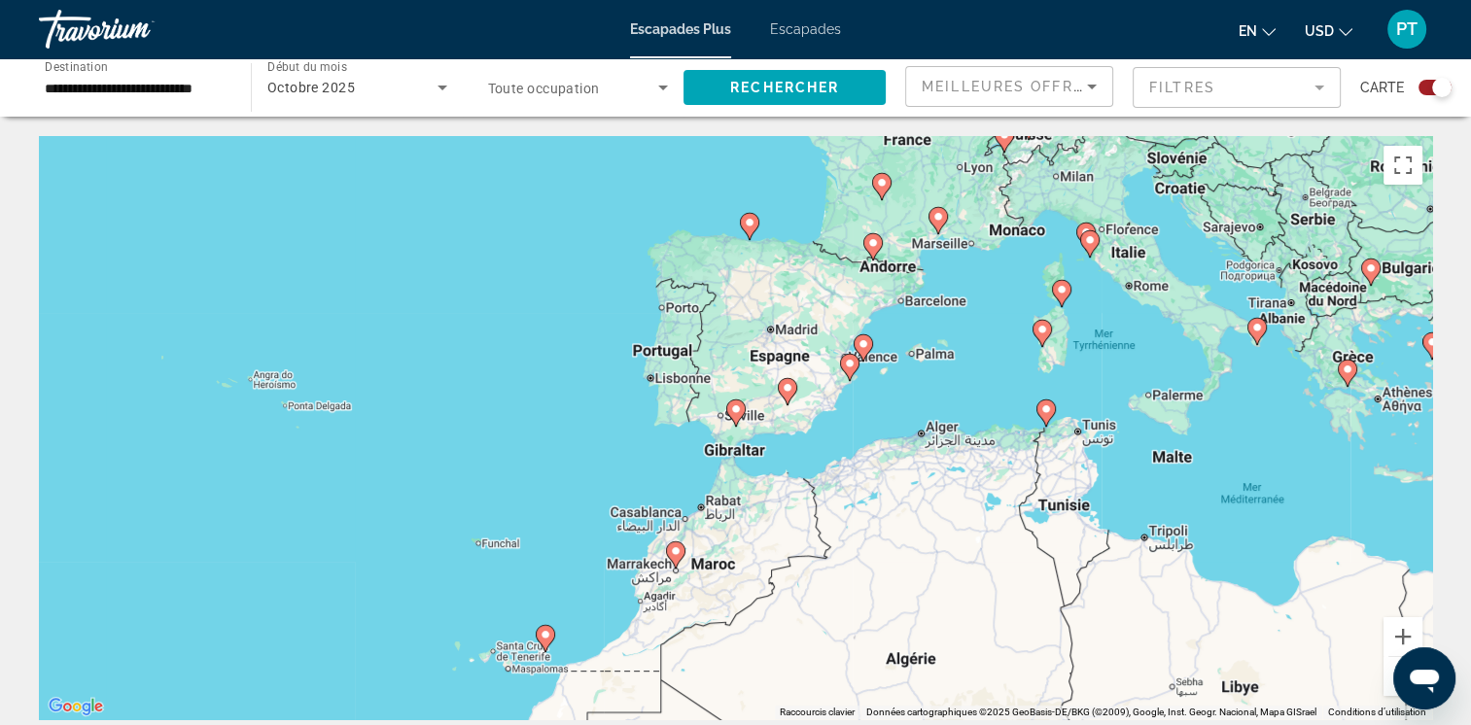
click at [867, 346] on image "Contenu principal" at bounding box center [863, 344] width 12 height 12
type input "**********"
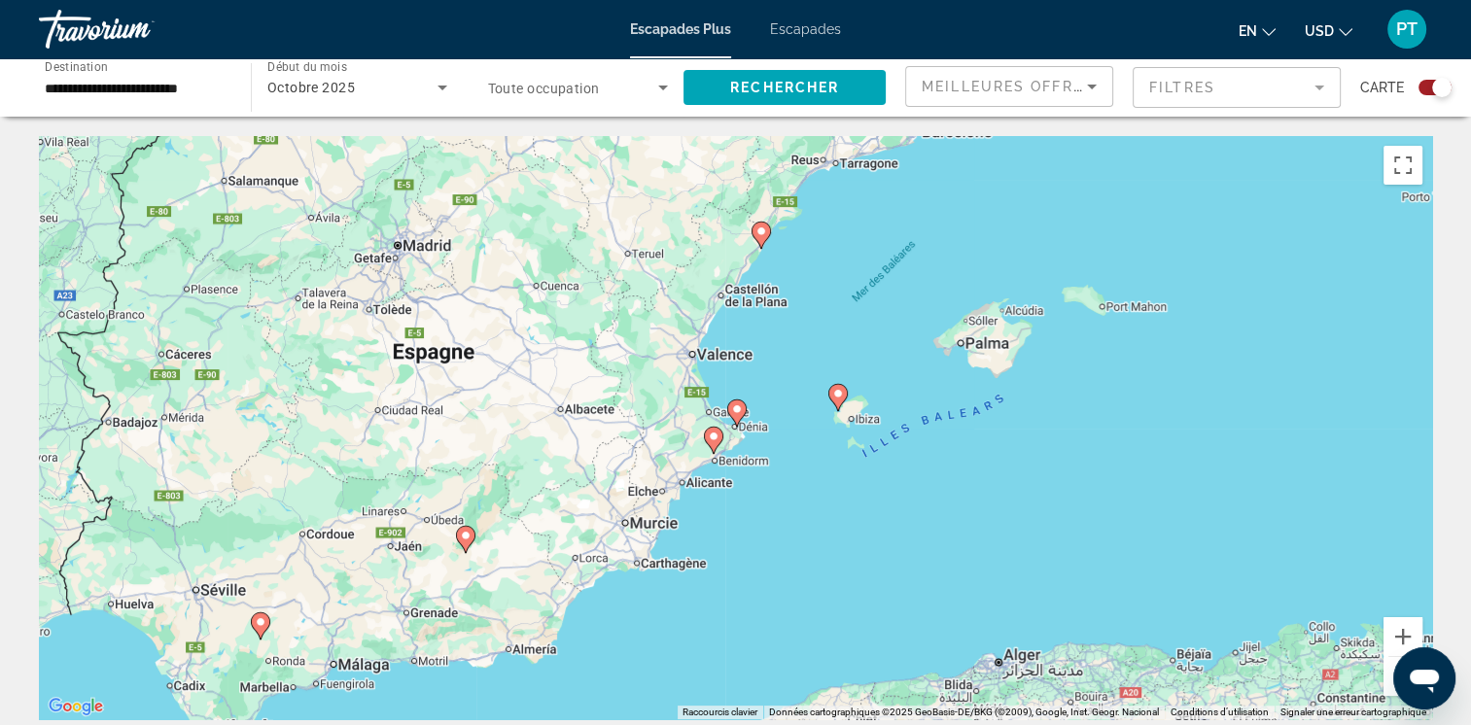
click at [459, 539] on icon "Contenu principal" at bounding box center [464, 539] width 17 height 25
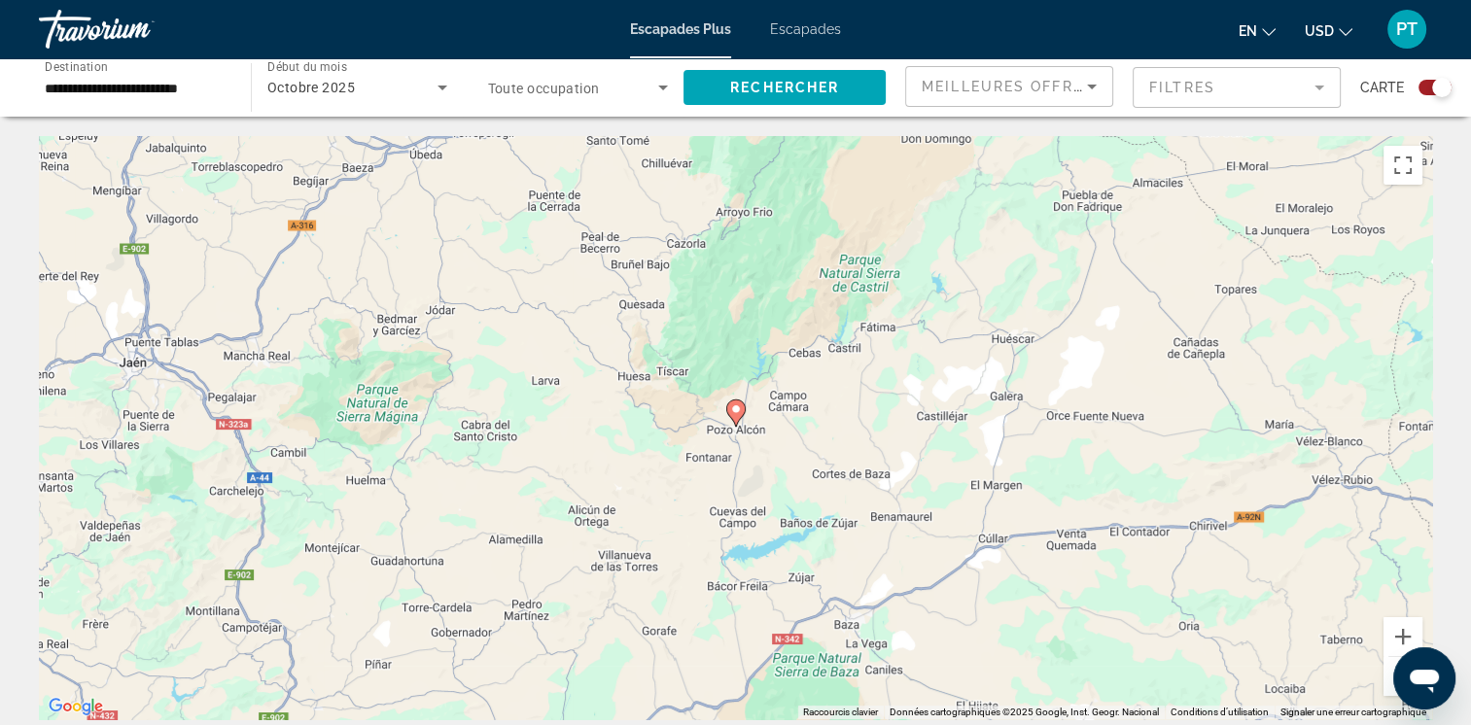
click at [1388, 685] on button "Zoom arrière" at bounding box center [1402, 676] width 39 height 39
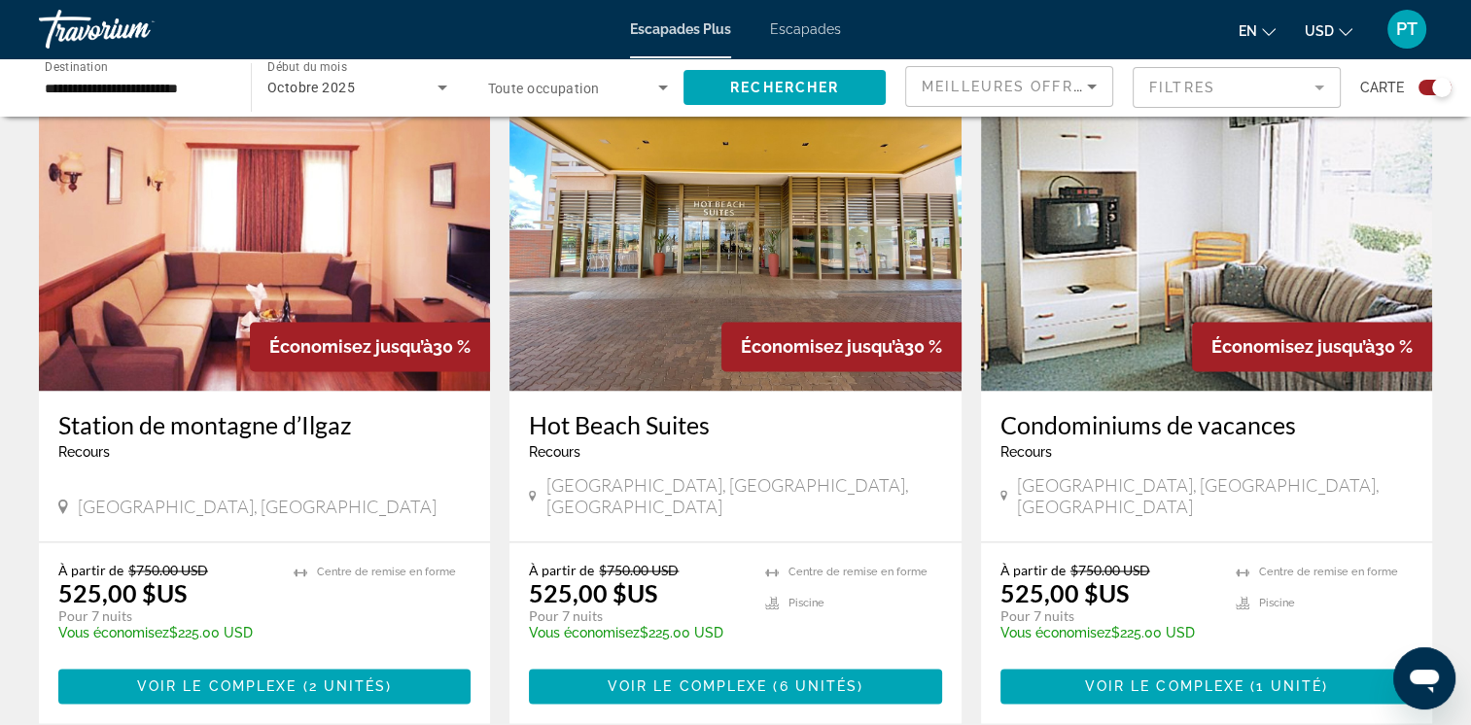
scroll to position [3079, 0]
